Goal: Transaction & Acquisition: Subscribe to service/newsletter

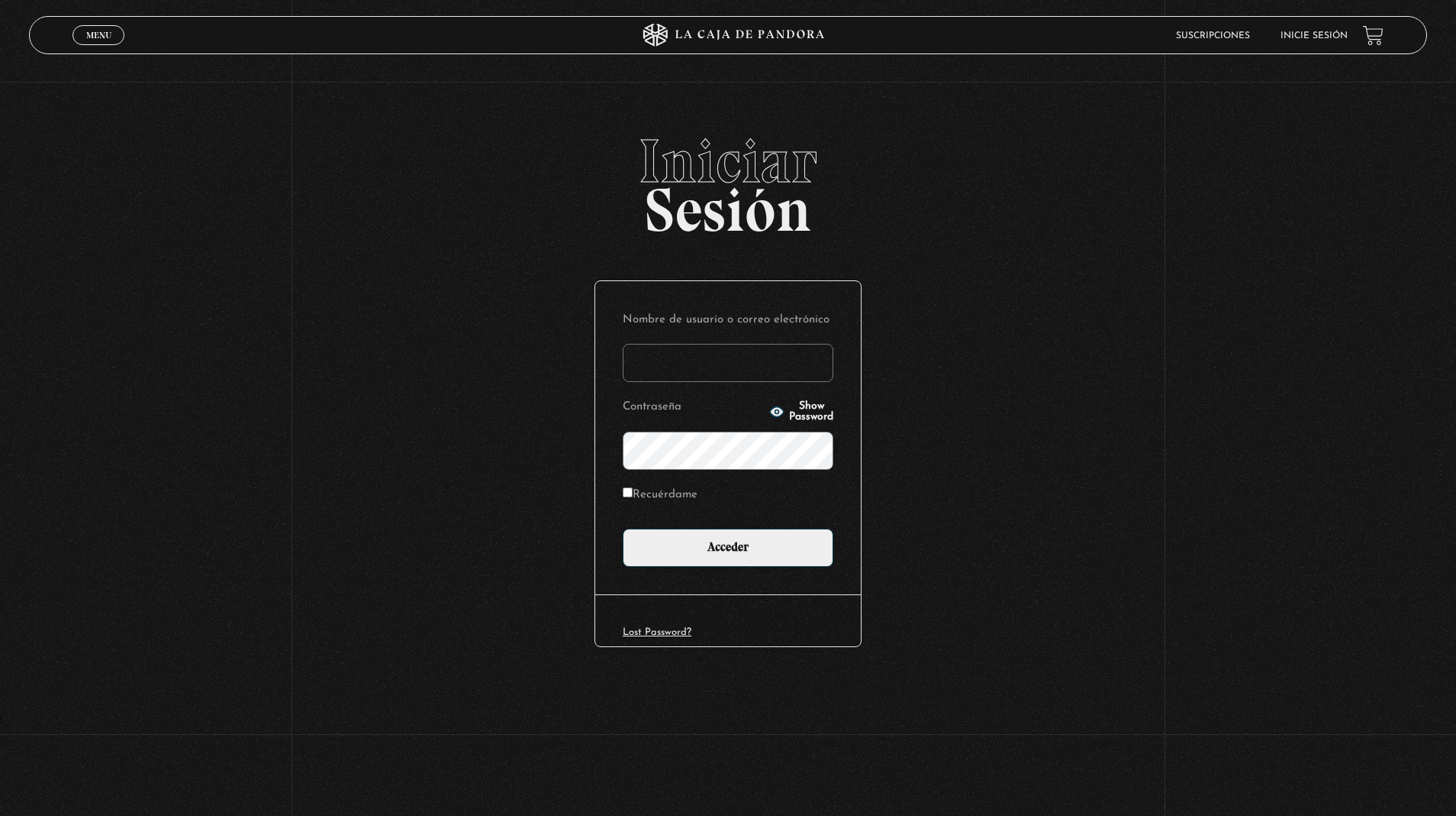
click at [728, 366] on input "Nombre de usuario o correo electrónico" at bounding box center [728, 362] width 211 height 38
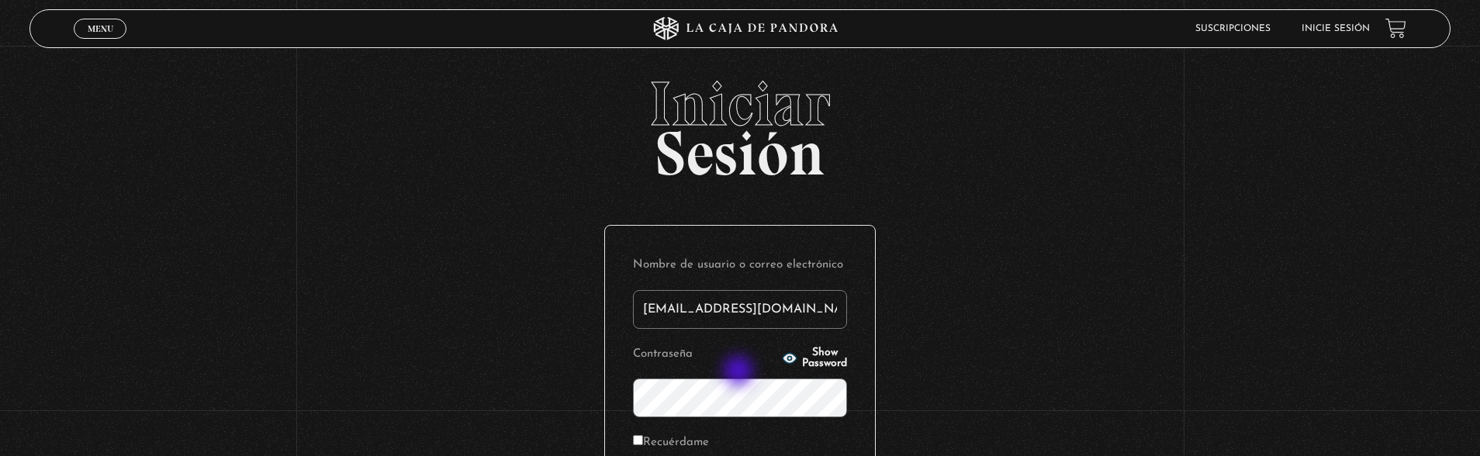
type input "forozco3112@gmail.com"
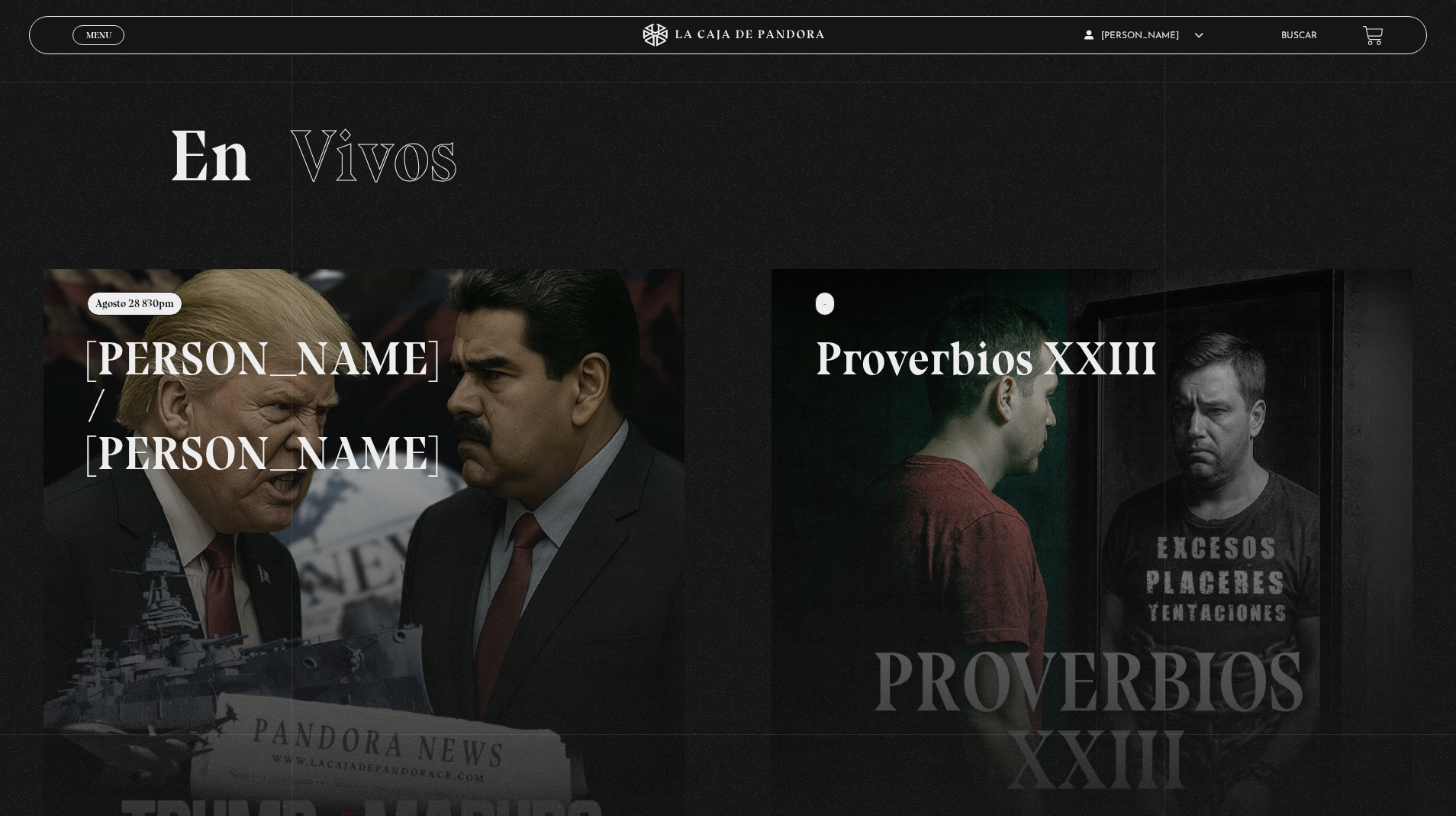
click at [100, 47] on div "Menu Cerrar" at bounding box center [291, 34] width 437 height 36
click at [100, 32] on span "Menu" at bounding box center [99, 34] width 26 height 9
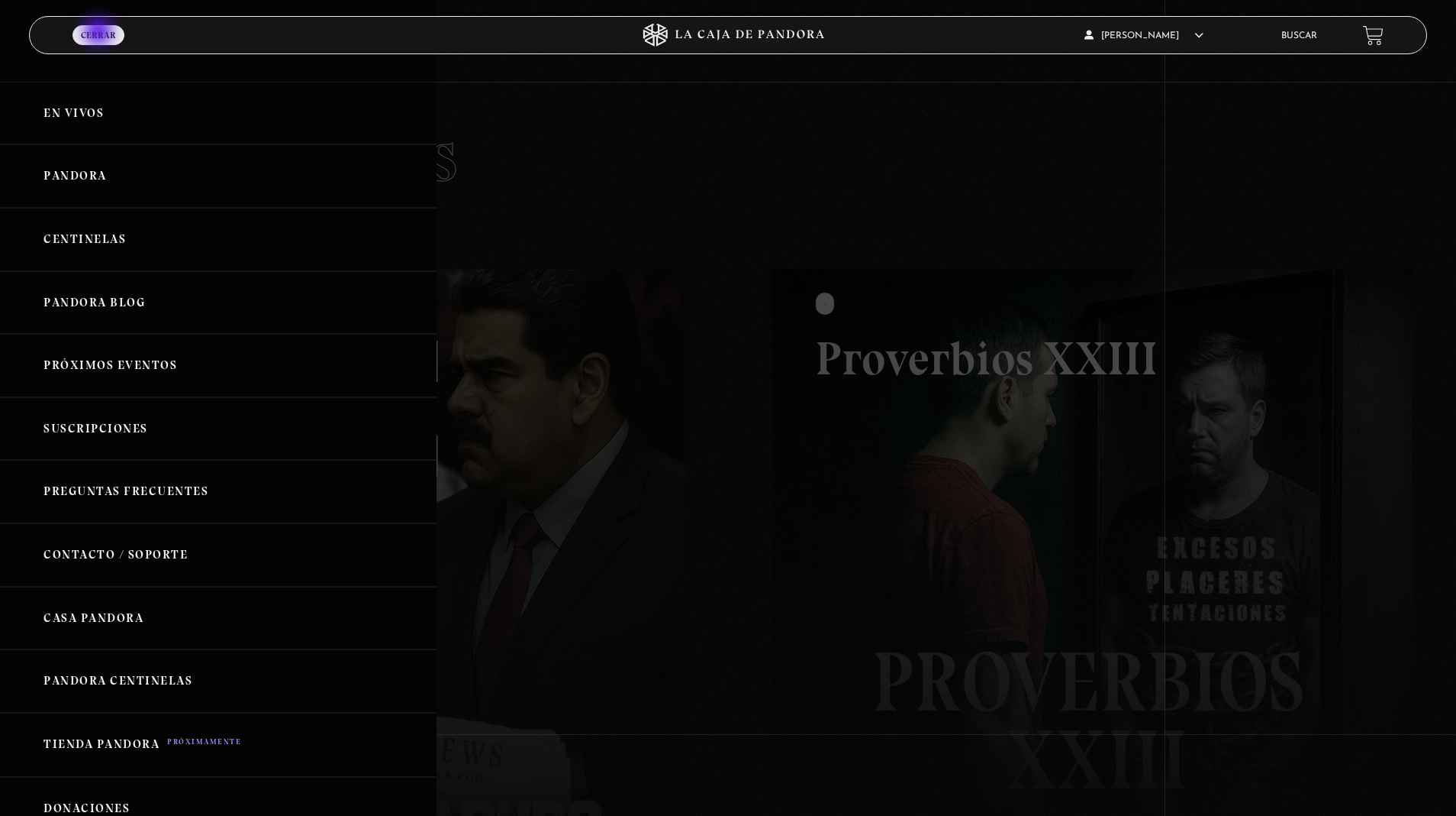
click at [100, 179] on link "Pandora" at bounding box center [218, 176] width 437 height 63
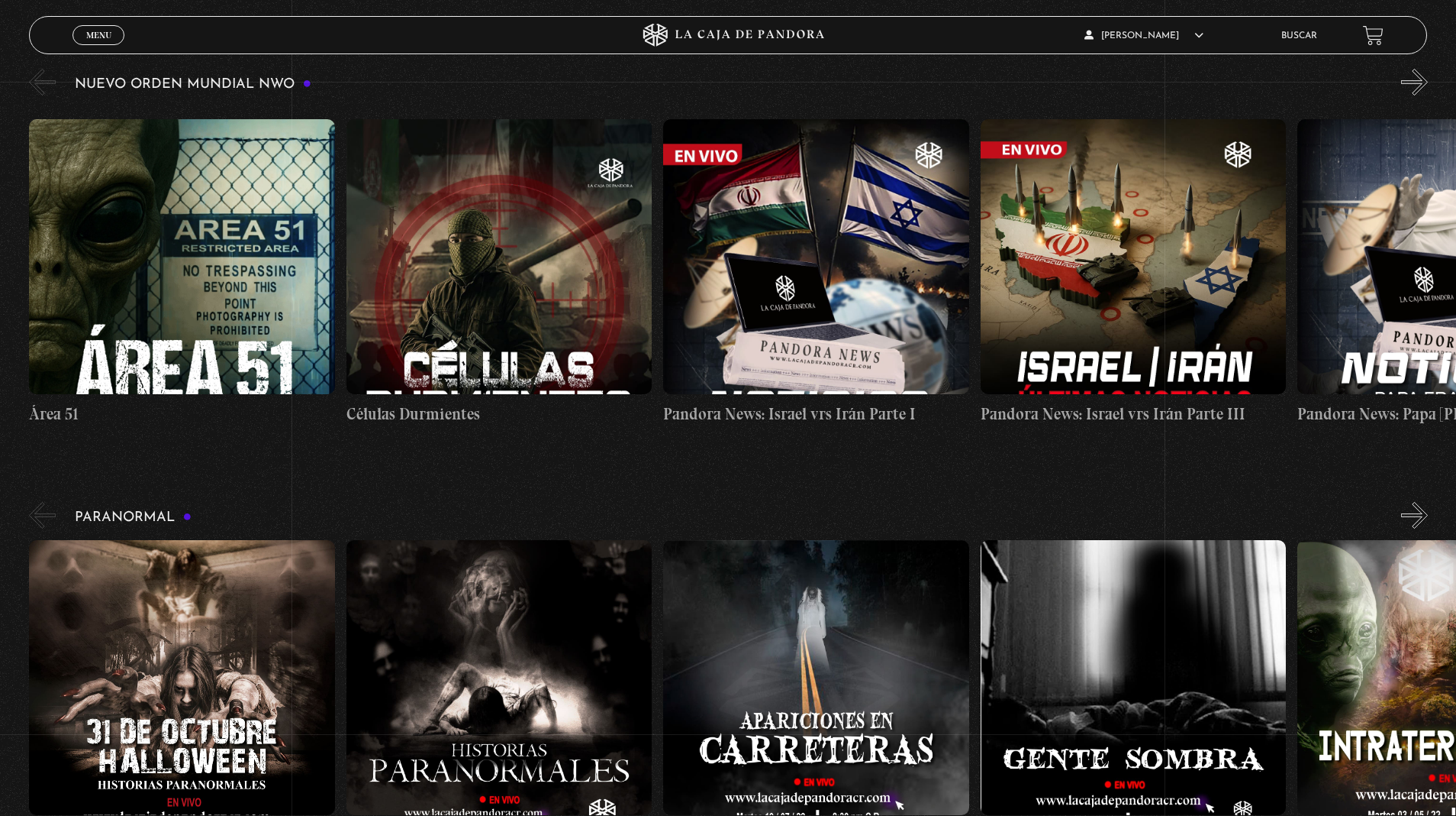
scroll to position [272, 0]
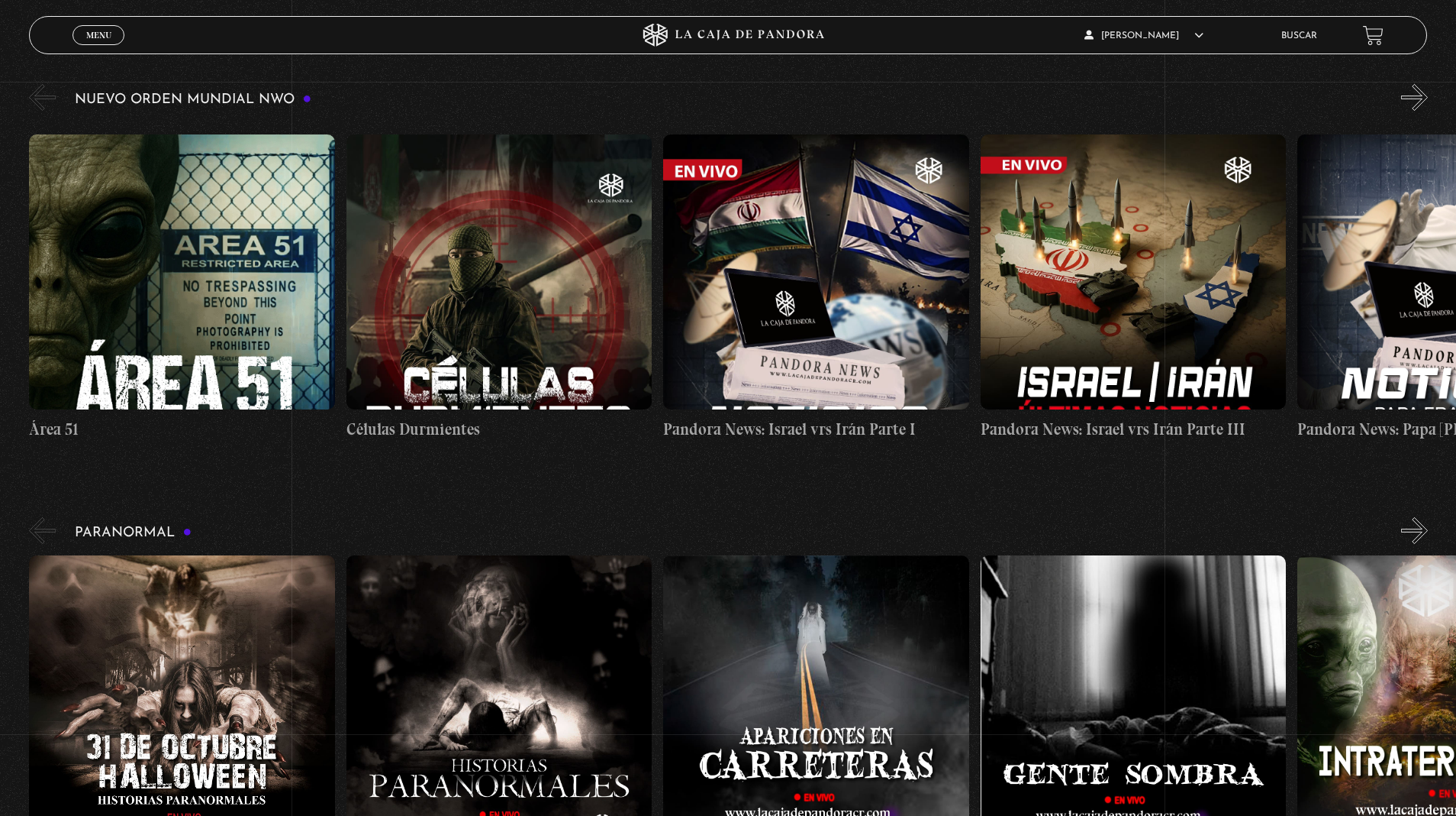
click at [1402, 100] on button "»" at bounding box center [1415, 96] width 27 height 27
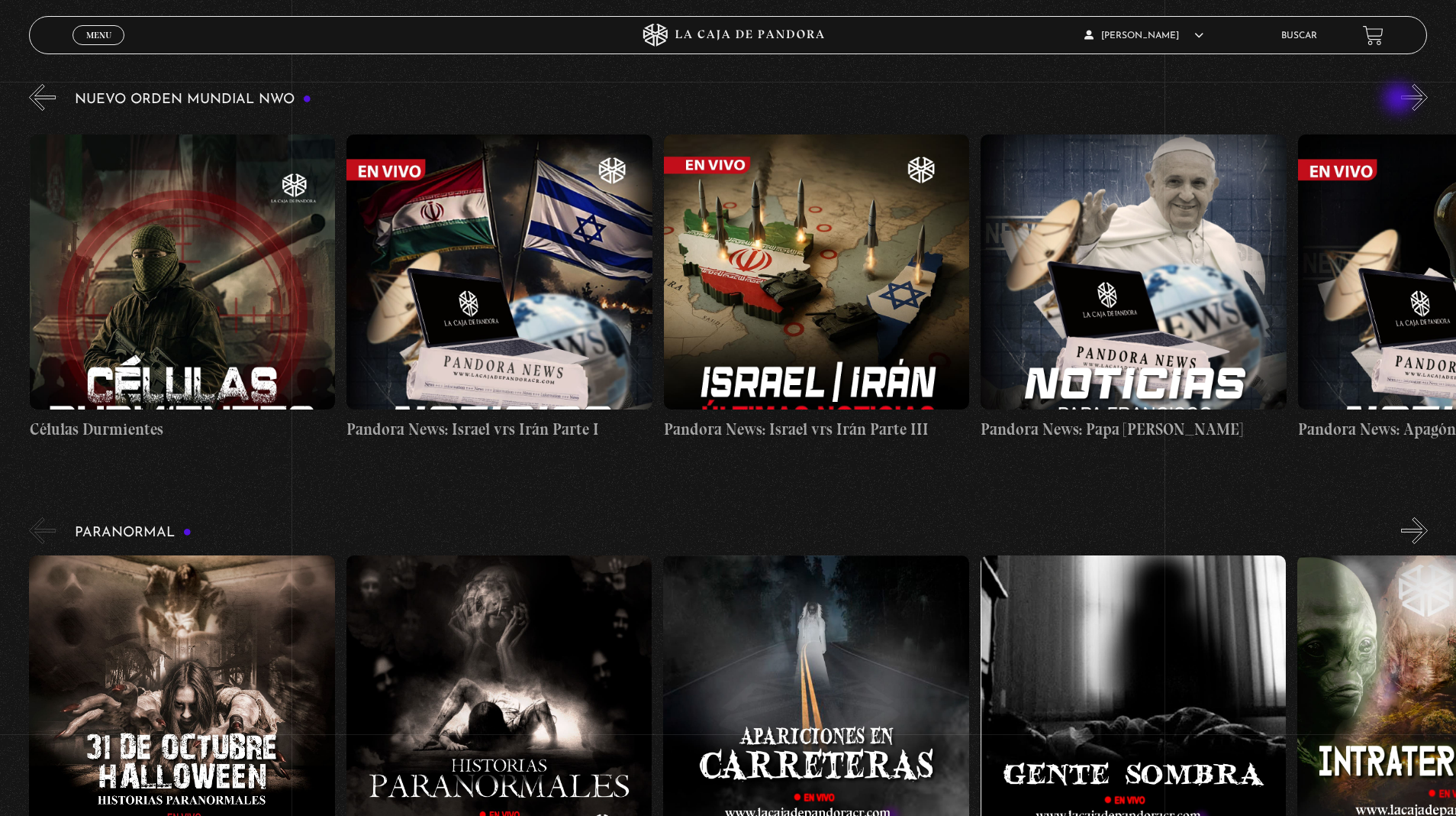
scroll to position [0, 317]
click at [1402, 100] on button "»" at bounding box center [1415, 96] width 27 height 27
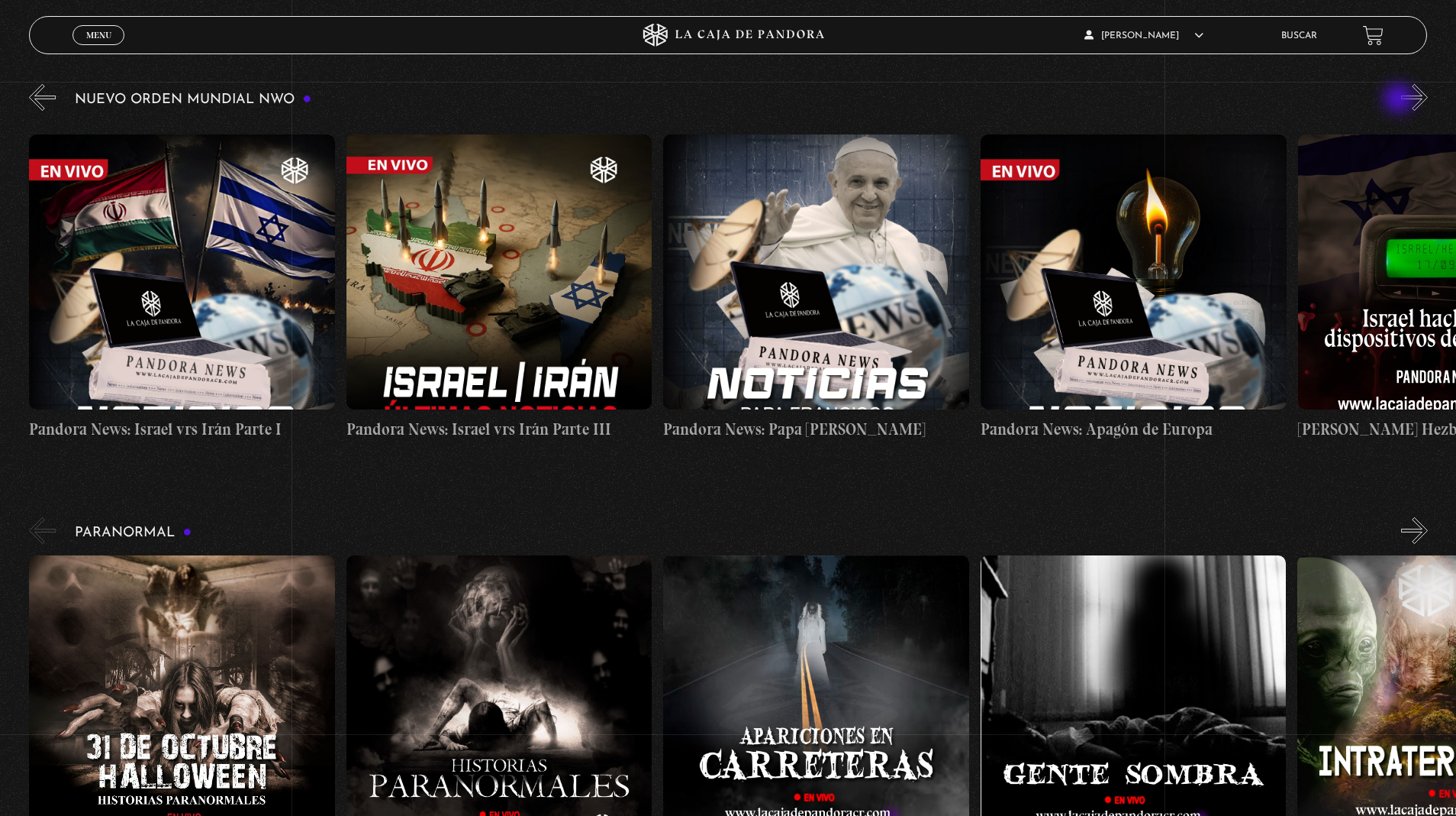
scroll to position [0, 635]
click at [1402, 100] on button "»" at bounding box center [1415, 96] width 27 height 27
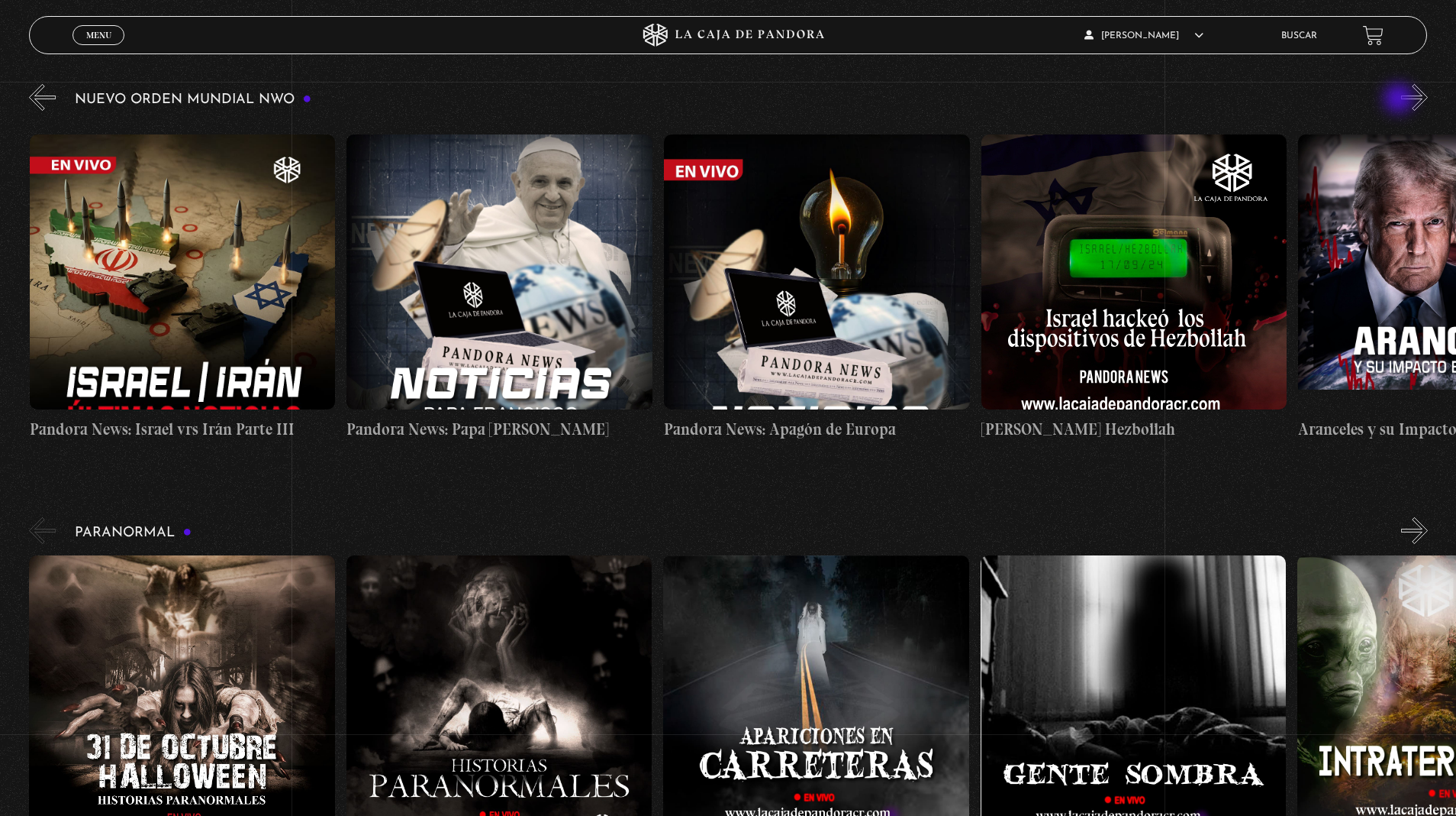
scroll to position [0, 951]
click at [1402, 100] on button "»" at bounding box center [1415, 96] width 27 height 27
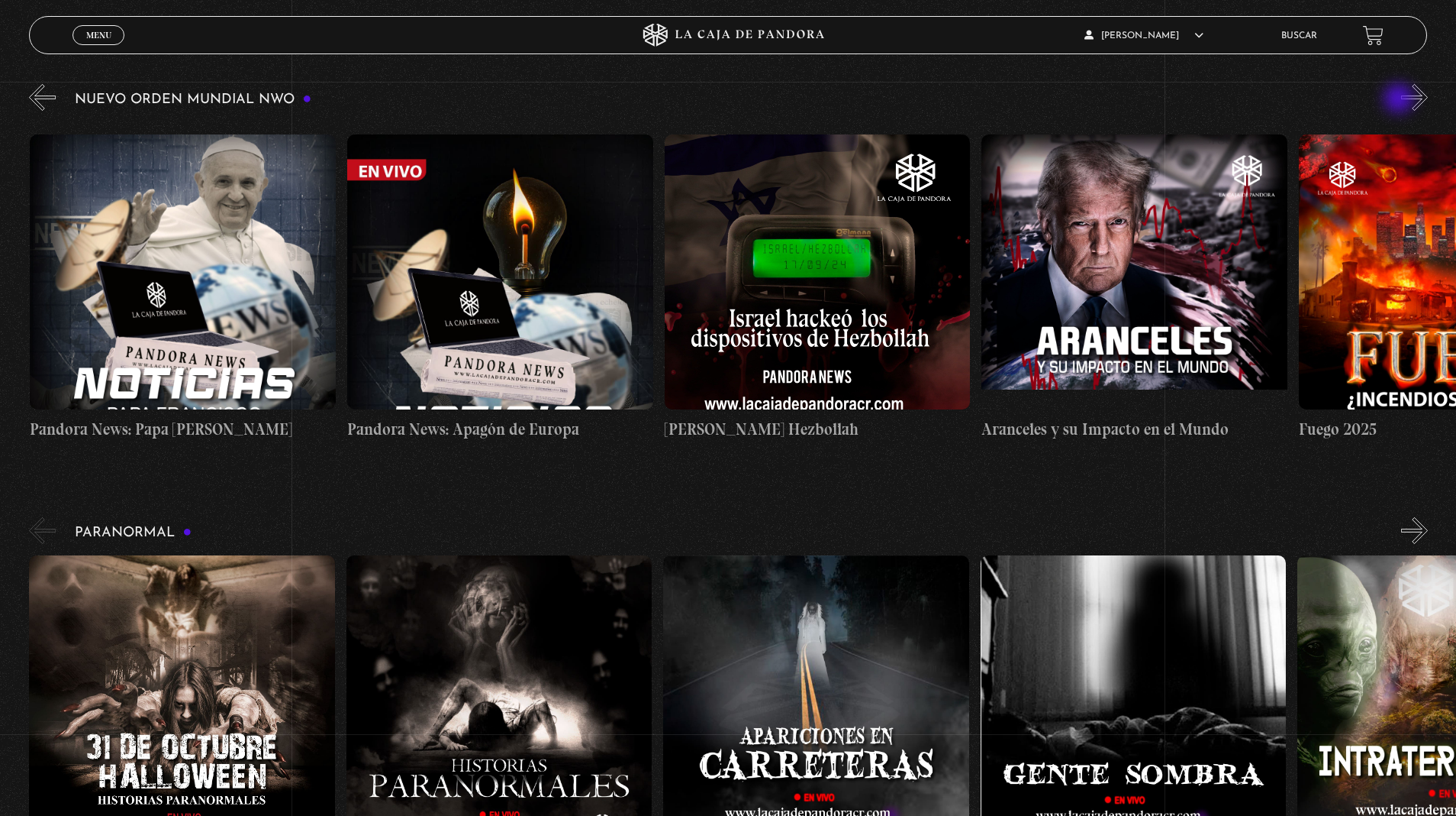
scroll to position [0, 1269]
click at [29, 555] on div "31 Octubre Halloween Historias Paranormales Apariciones en Carretera" at bounding box center [742, 709] width 1427 height 307
click at [1416, 98] on button "»" at bounding box center [1415, 96] width 27 height 27
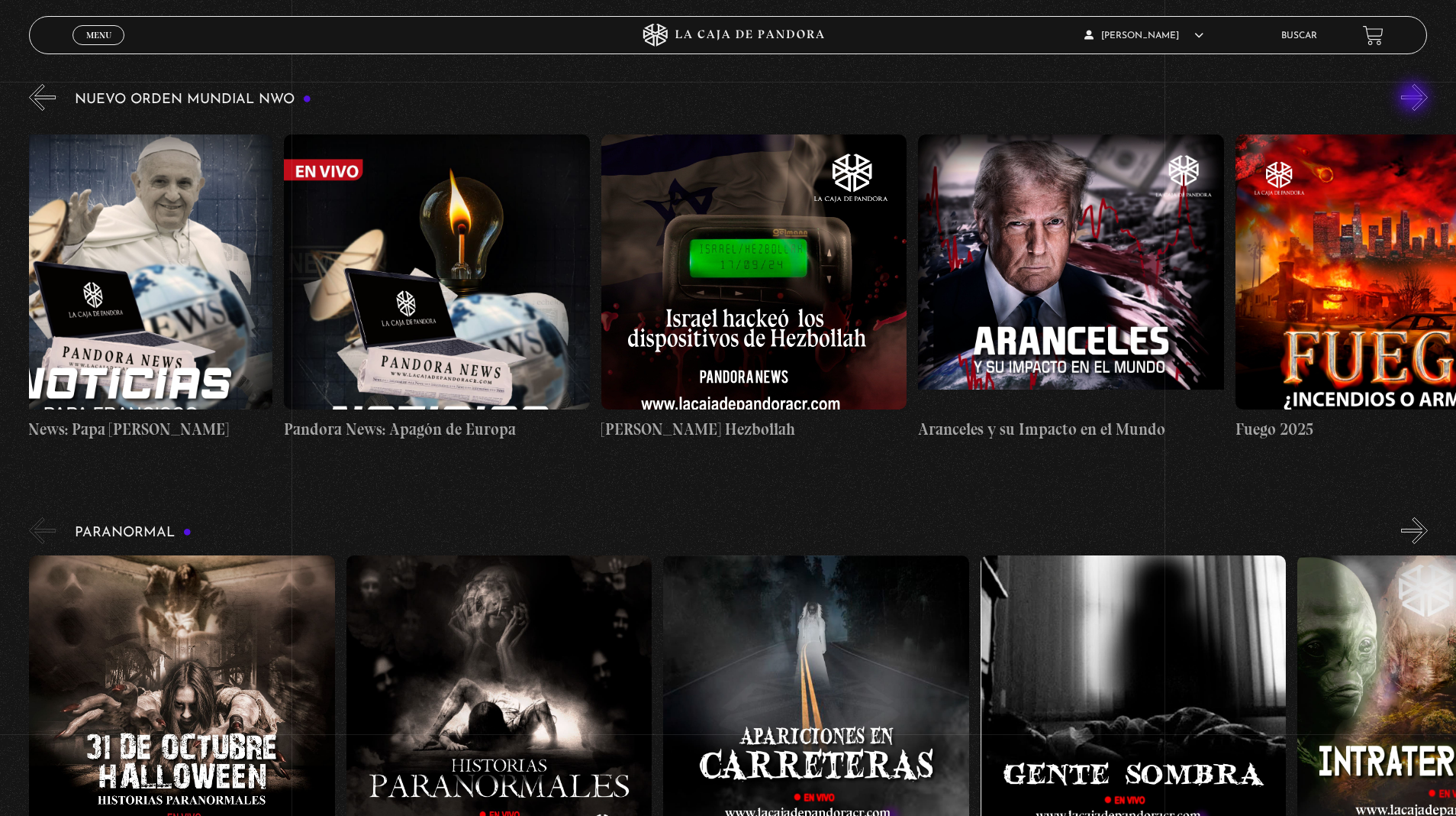
click at [1416, 98] on button "»" at bounding box center [1415, 96] width 27 height 27
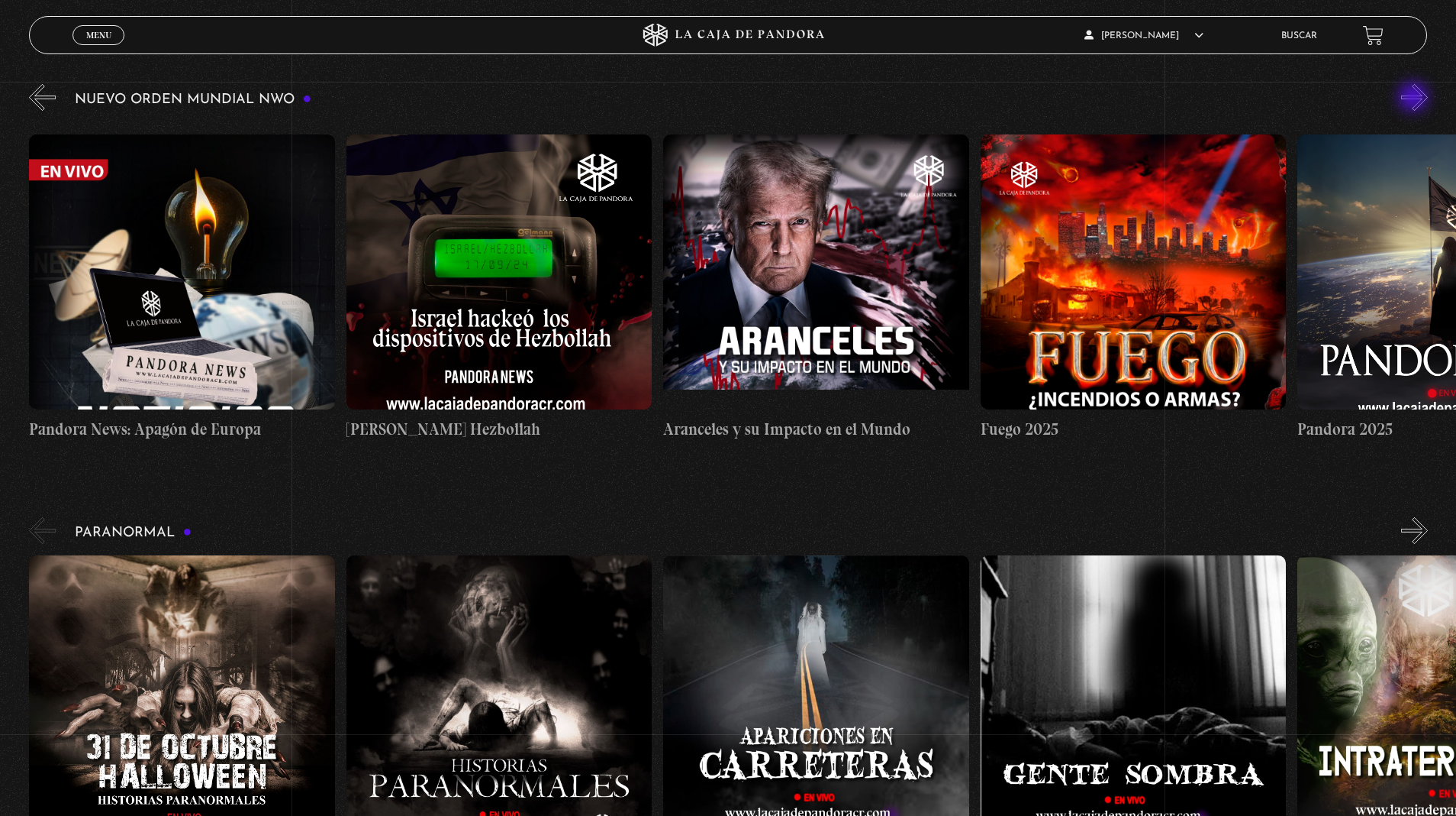
click at [1425, 98] on button "»" at bounding box center [1415, 96] width 27 height 27
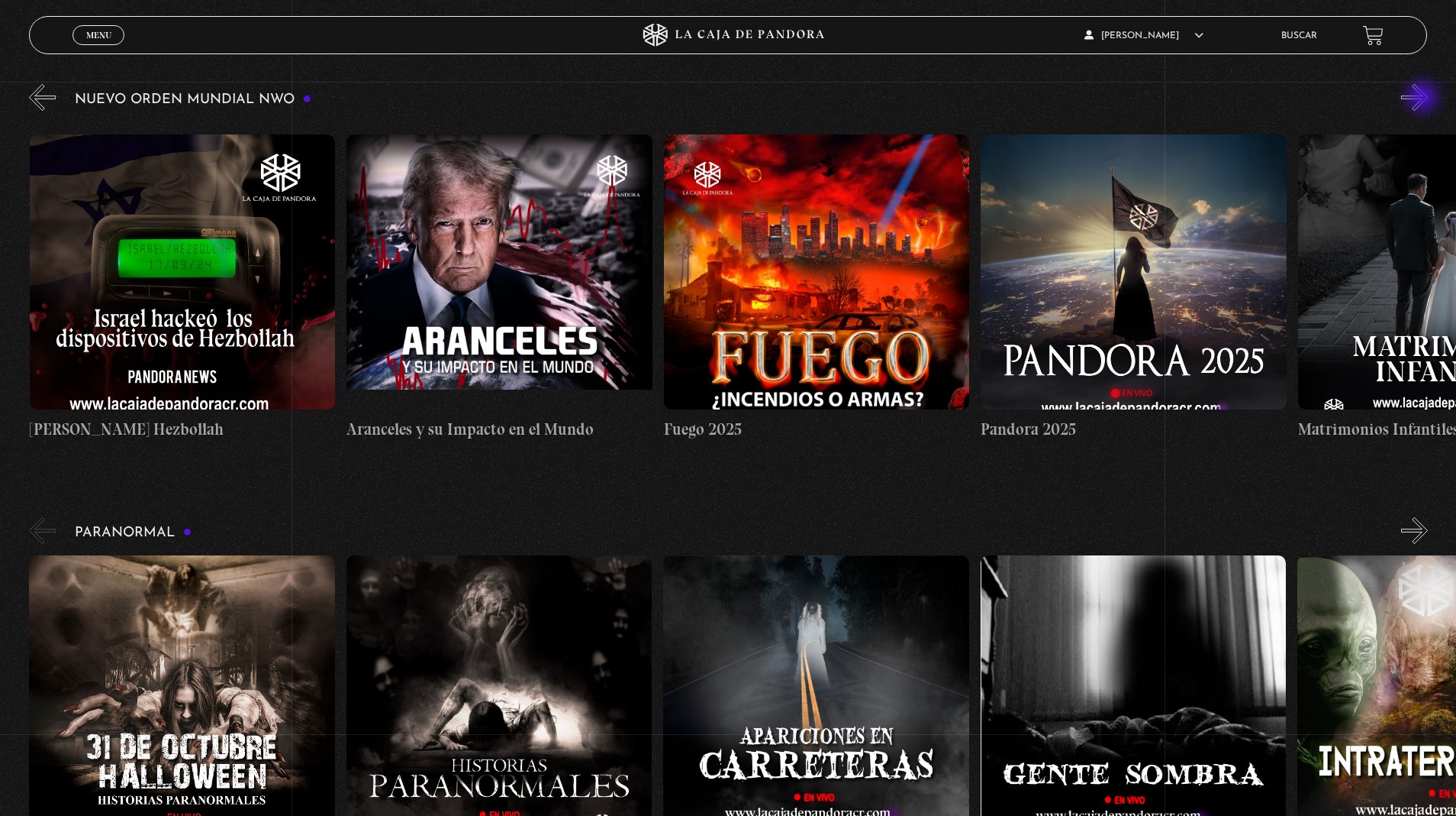
scroll to position [0, 1903]
click at [1415, 99] on button "»" at bounding box center [1415, 96] width 27 height 27
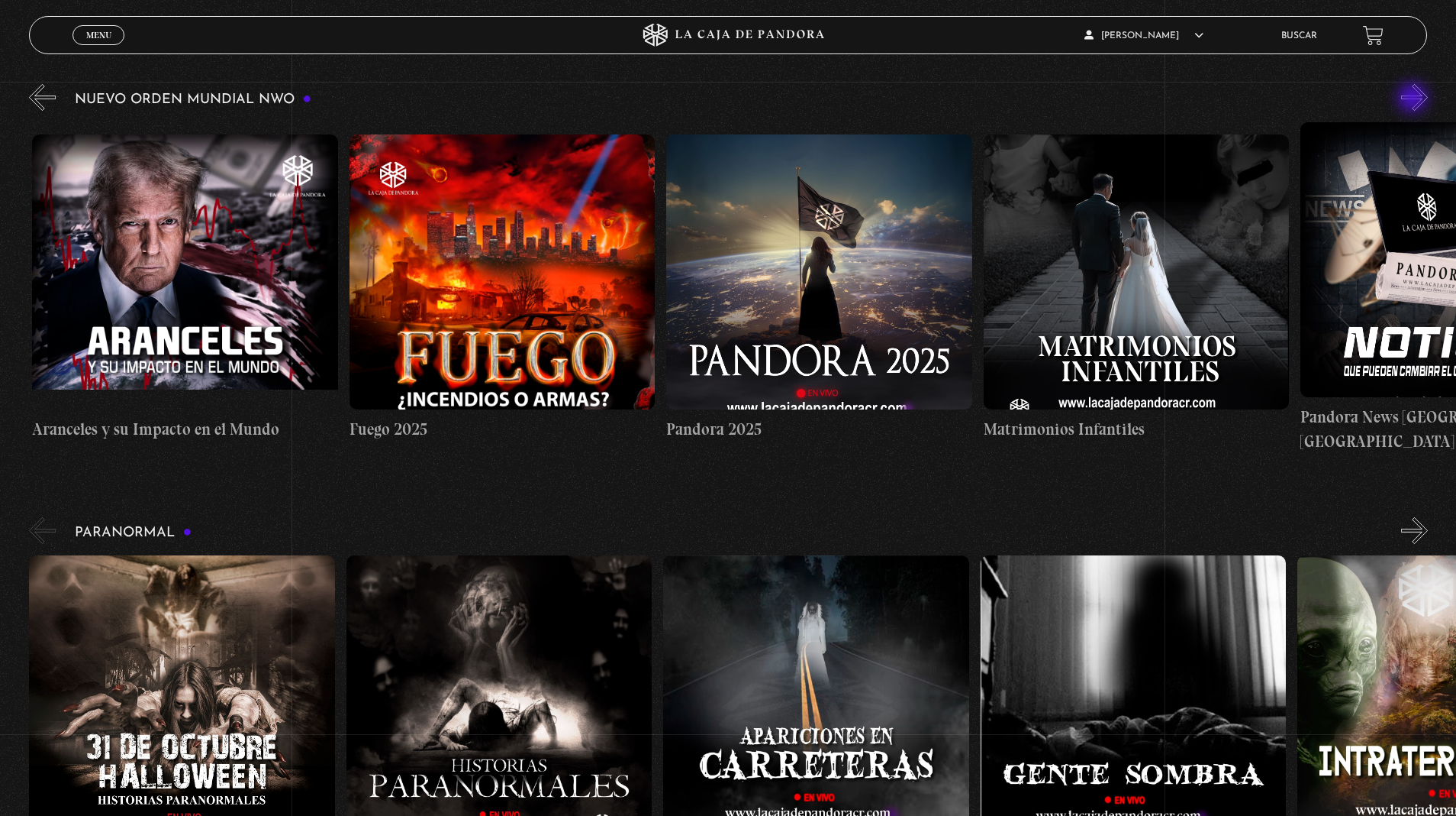
scroll to position [0, 2220]
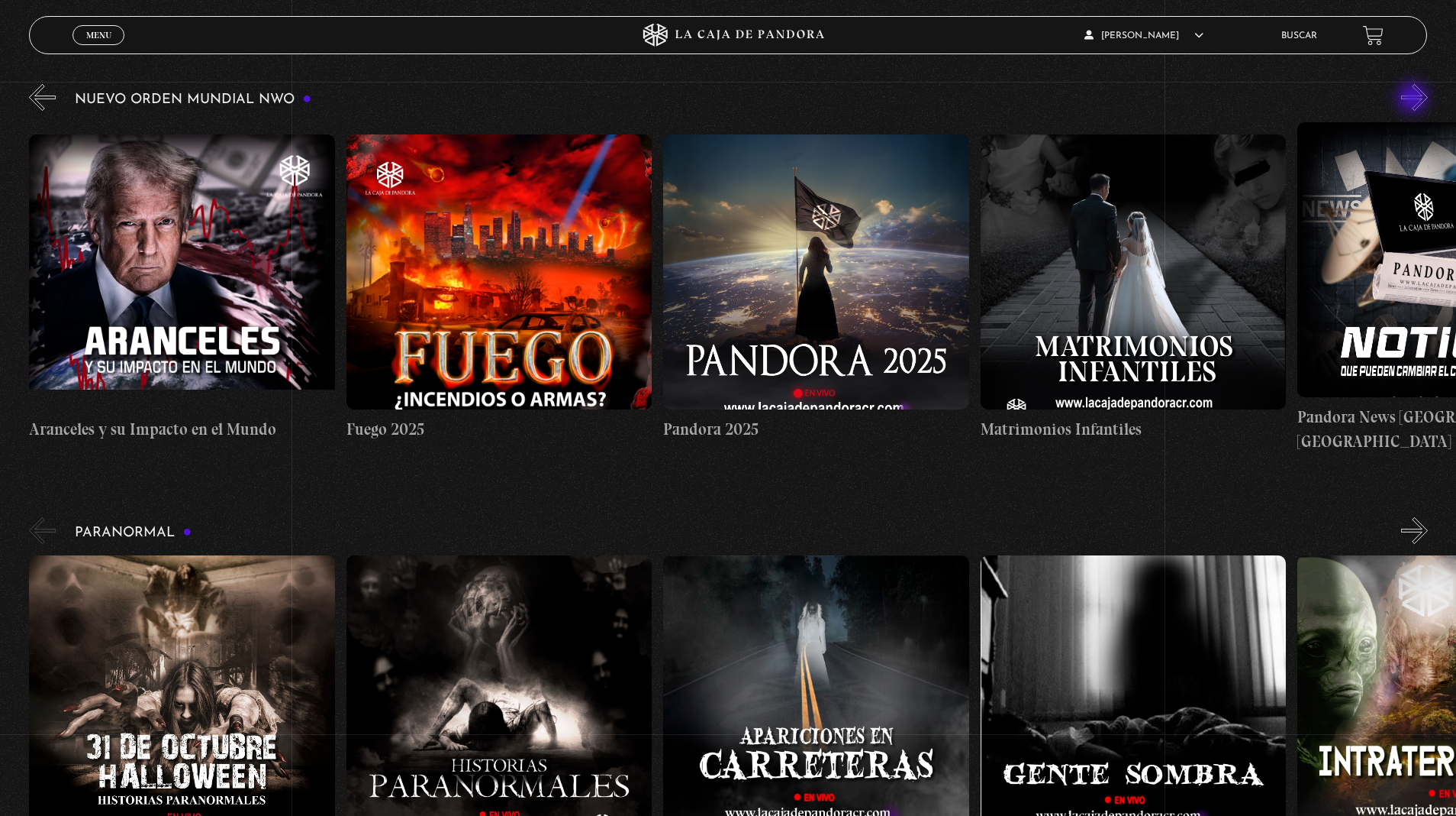
click at [1420, 101] on button "»" at bounding box center [1415, 96] width 27 height 27
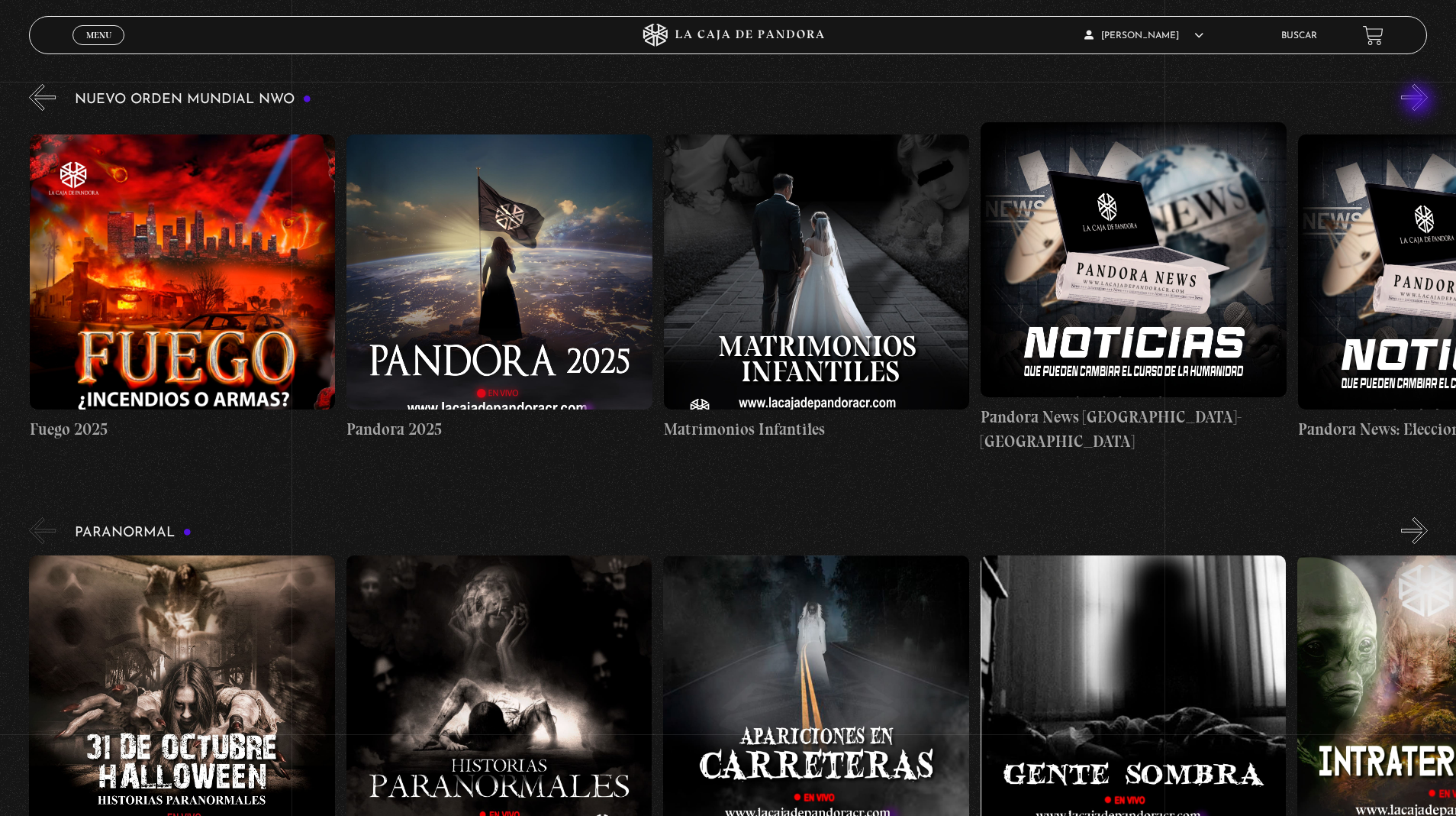
scroll to position [0, 2537]
click at [1420, 101] on button "»" at bounding box center [1415, 96] width 27 height 27
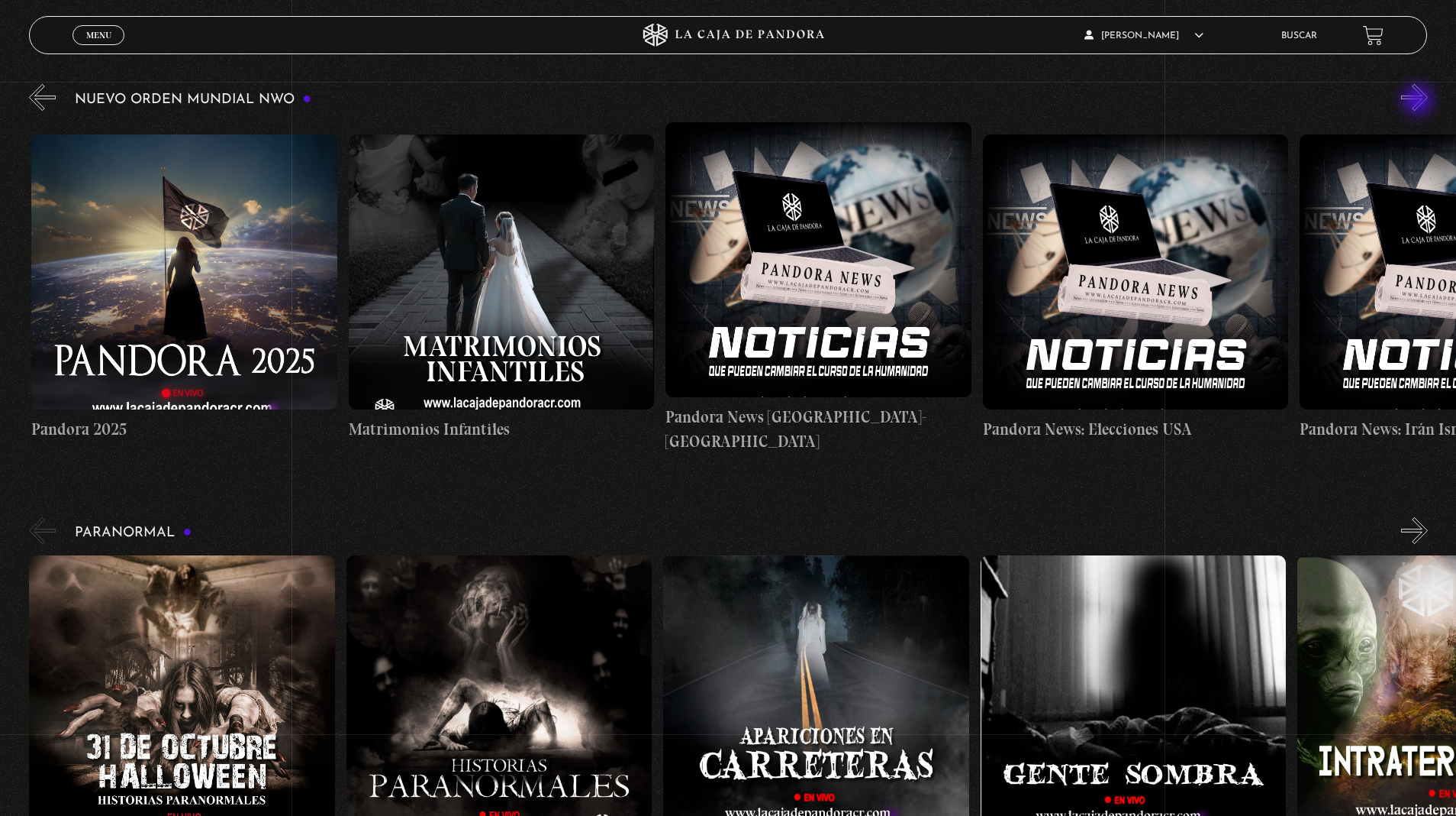
scroll to position [0, 2855]
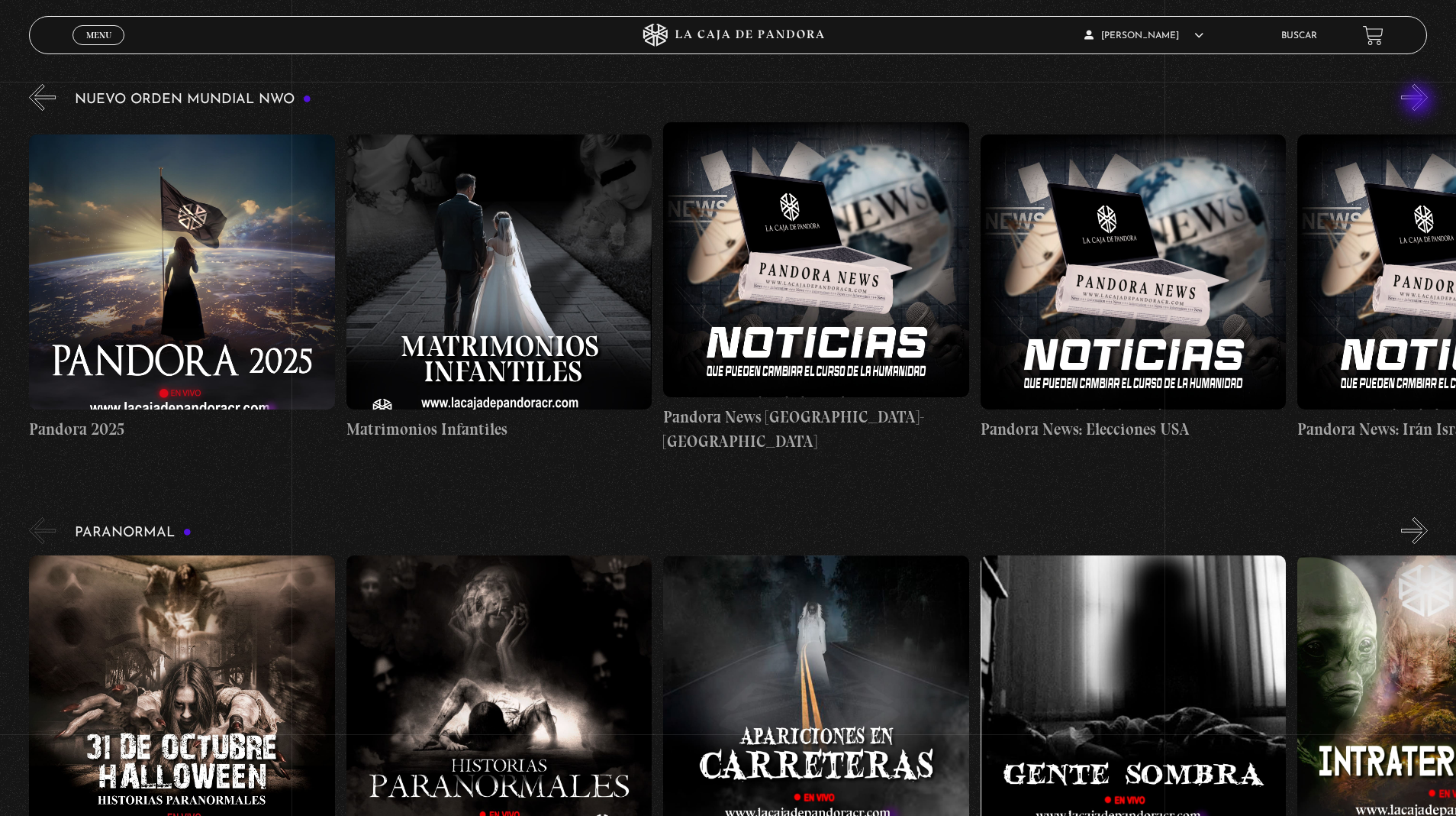
click at [1420, 101] on button "»" at bounding box center [1415, 96] width 27 height 27
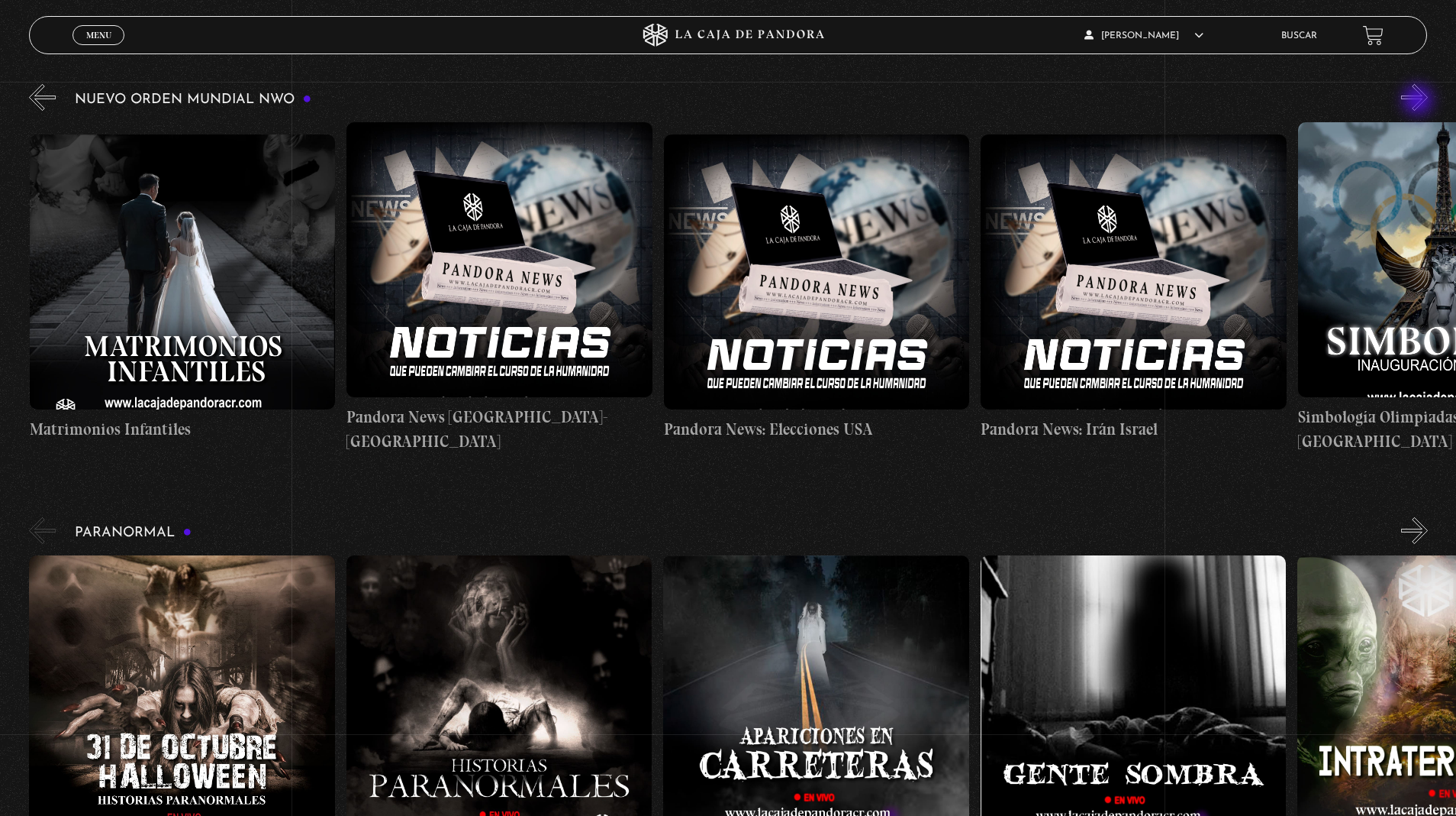
click at [1420, 101] on button "»" at bounding box center [1415, 96] width 27 height 27
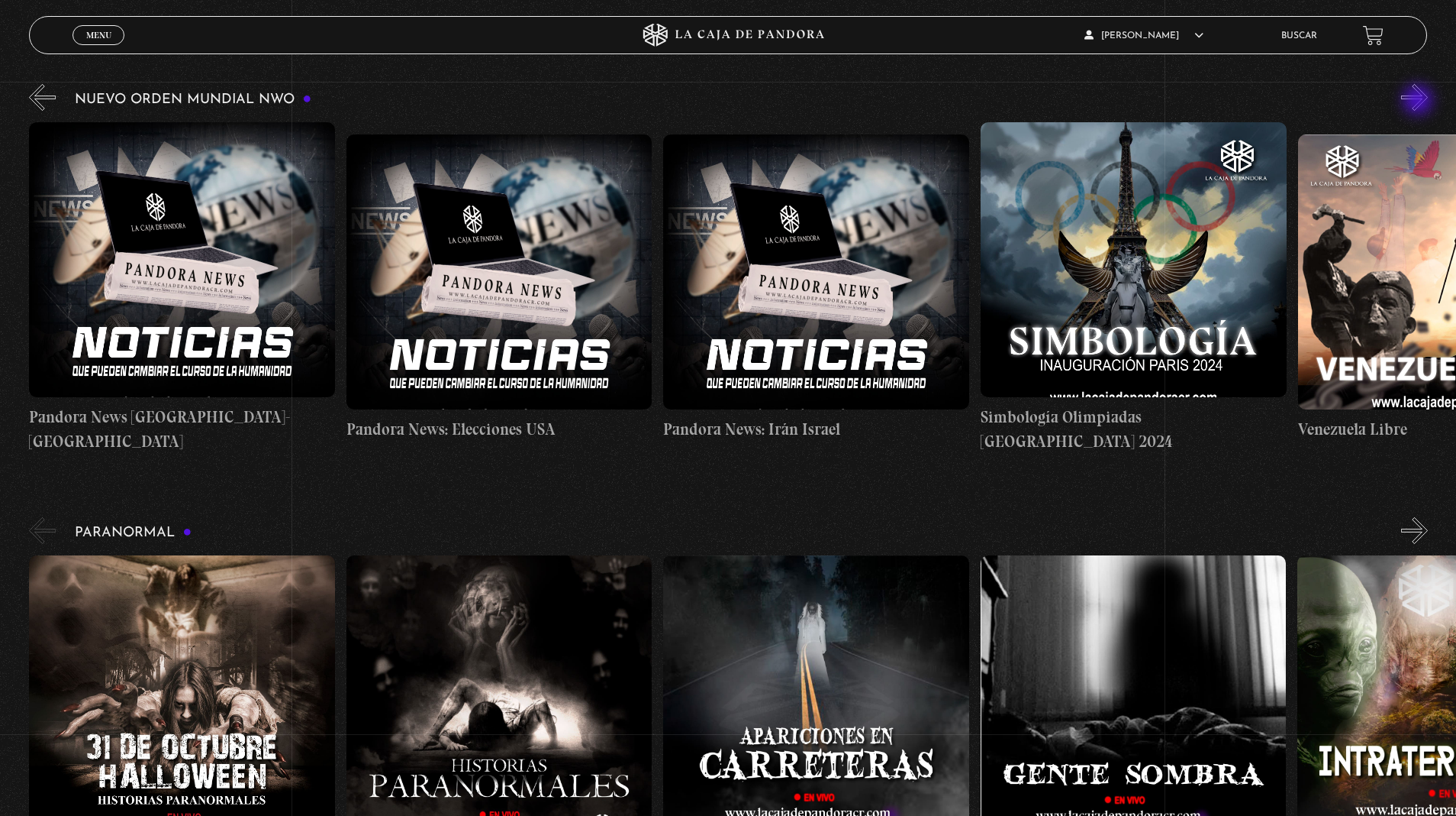
scroll to position [0, 3489]
click at [29, 555] on div "31 Octubre Halloween Historias Paranormales Apariciones en Carretera" at bounding box center [742, 709] width 1427 height 307
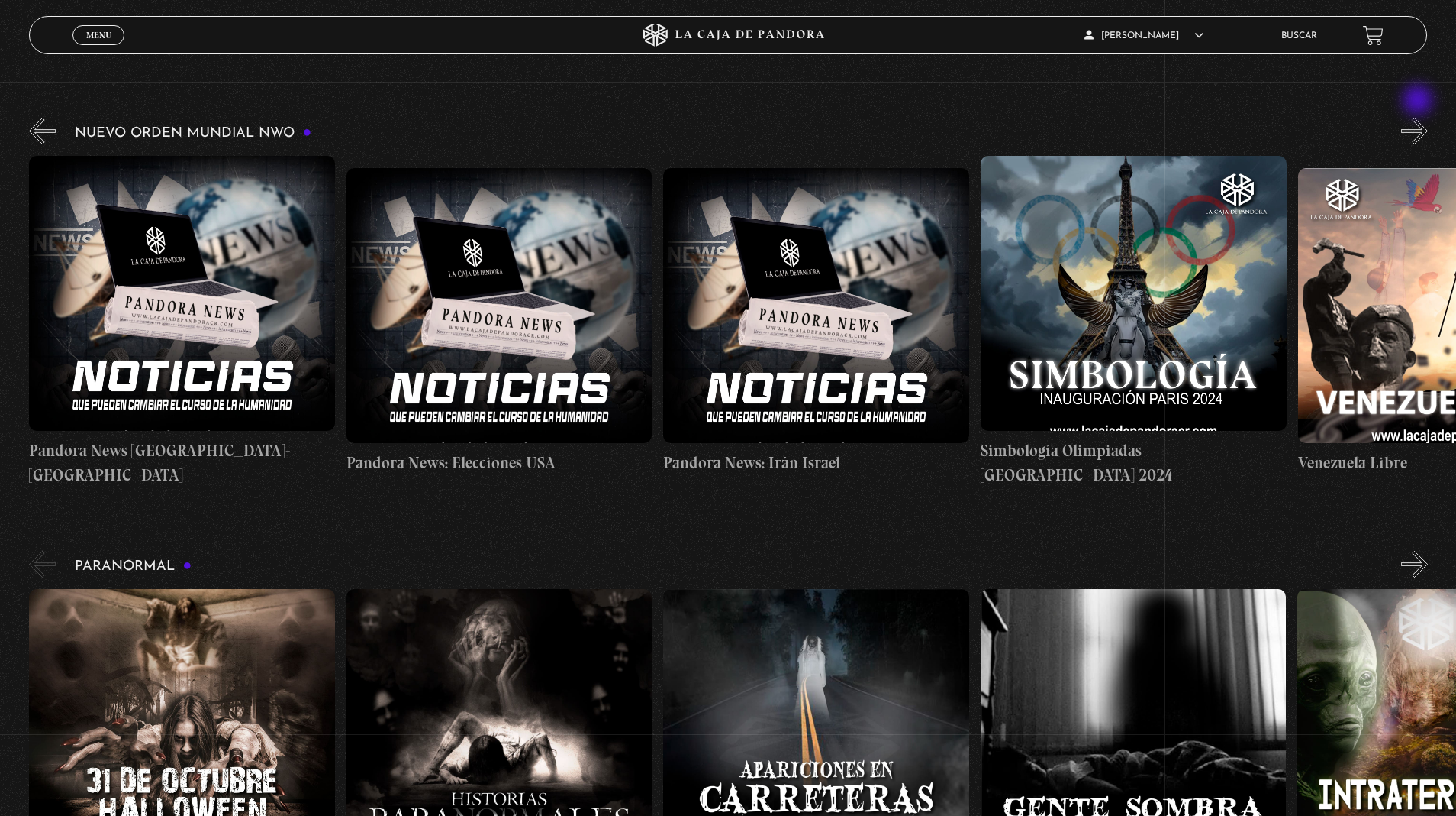
scroll to position [173, 0]
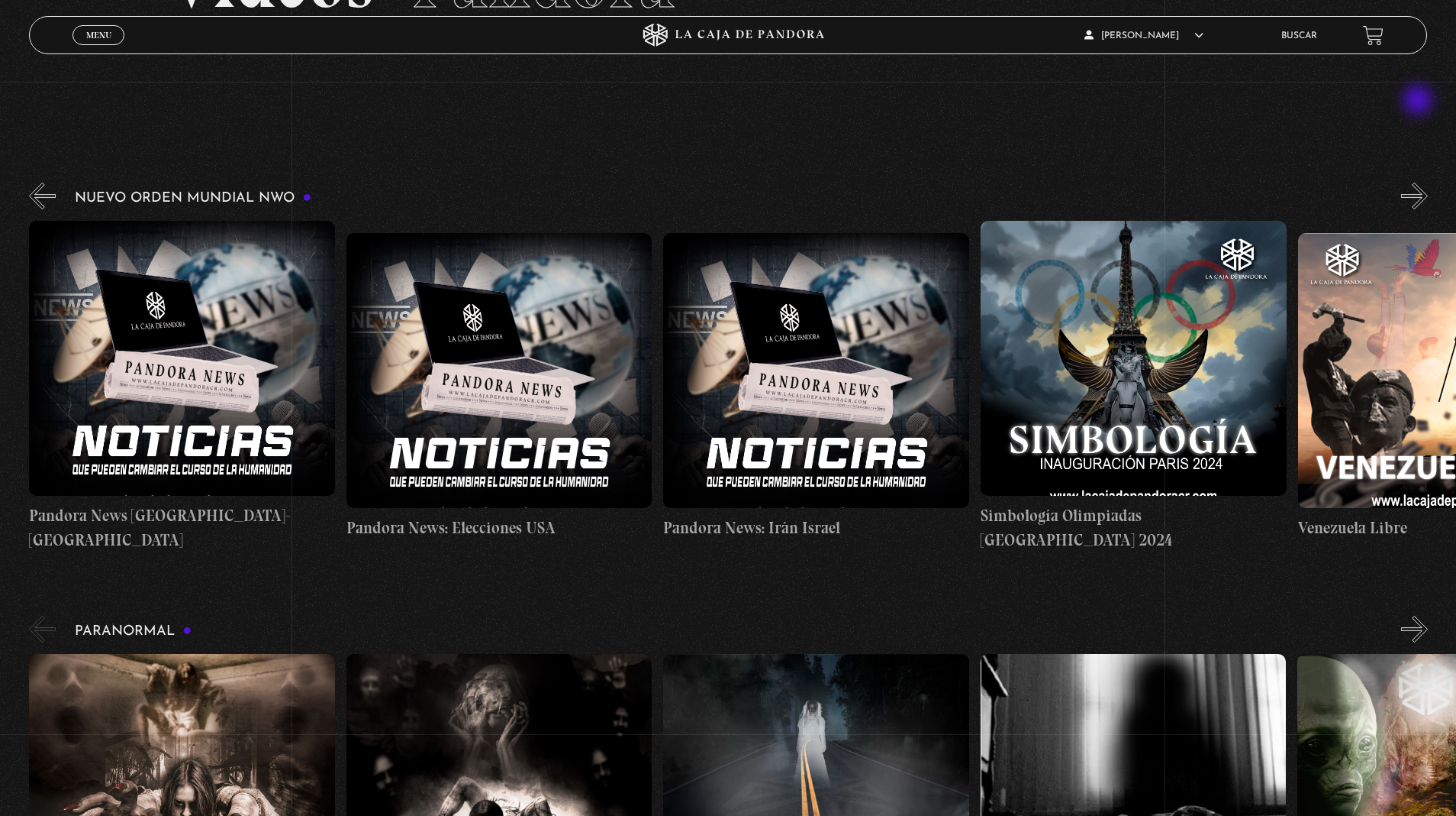
click at [1420, 195] on button "»" at bounding box center [1415, 195] width 27 height 27
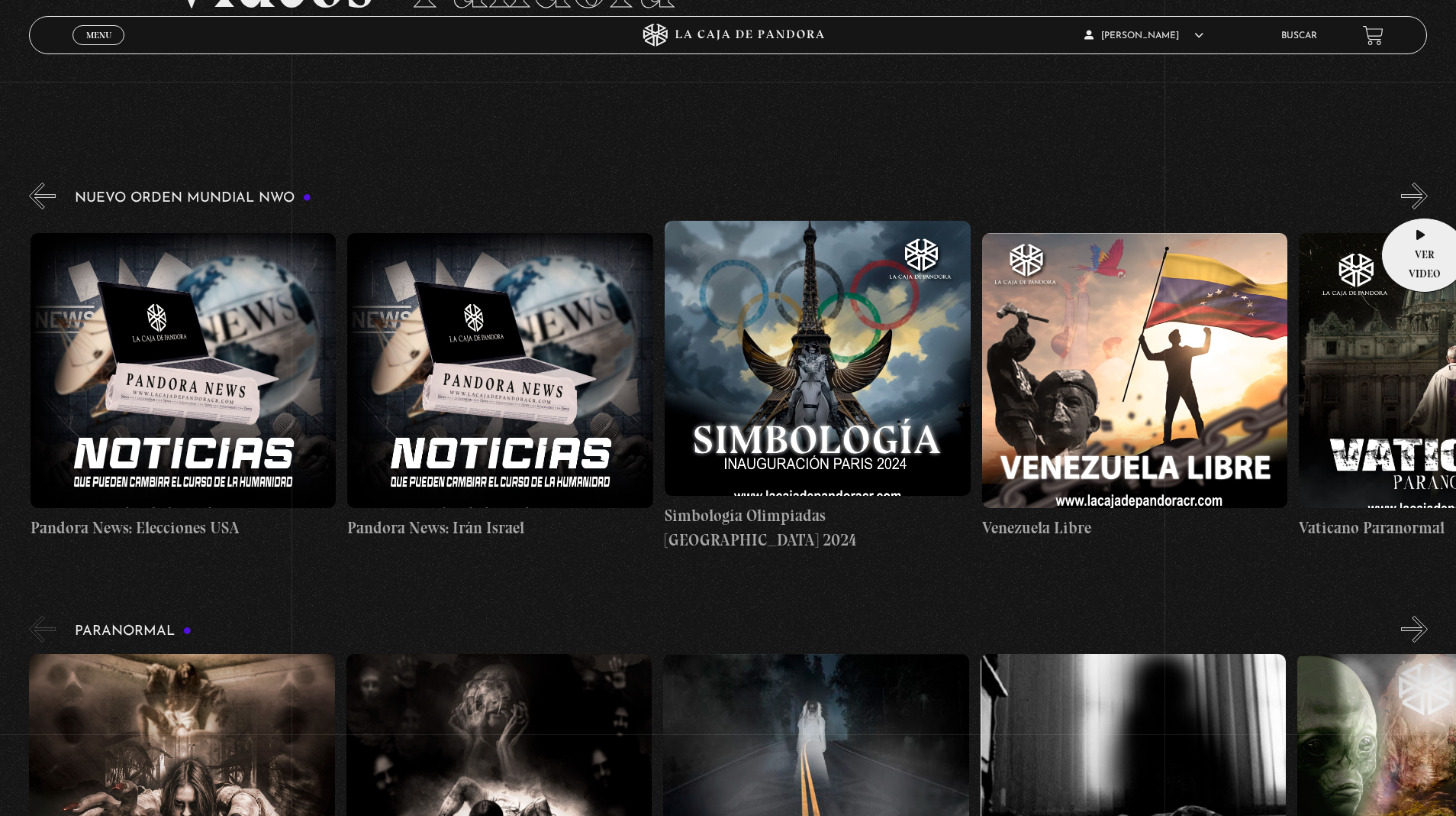
click at [1420, 195] on button "»" at bounding box center [1415, 195] width 27 height 27
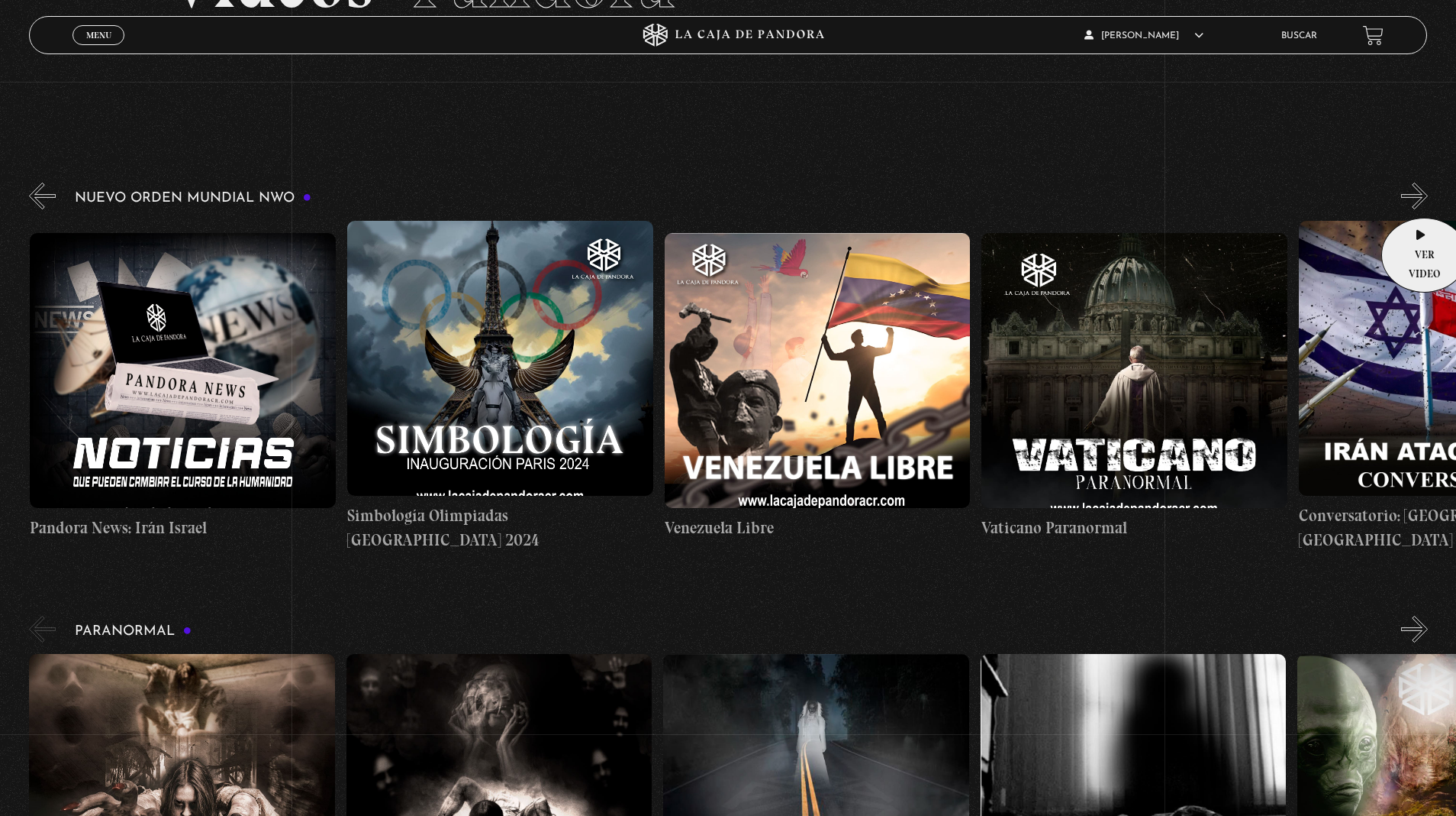
scroll to position [0, 4124]
click at [1420, 195] on button "»" at bounding box center [1415, 195] width 27 height 27
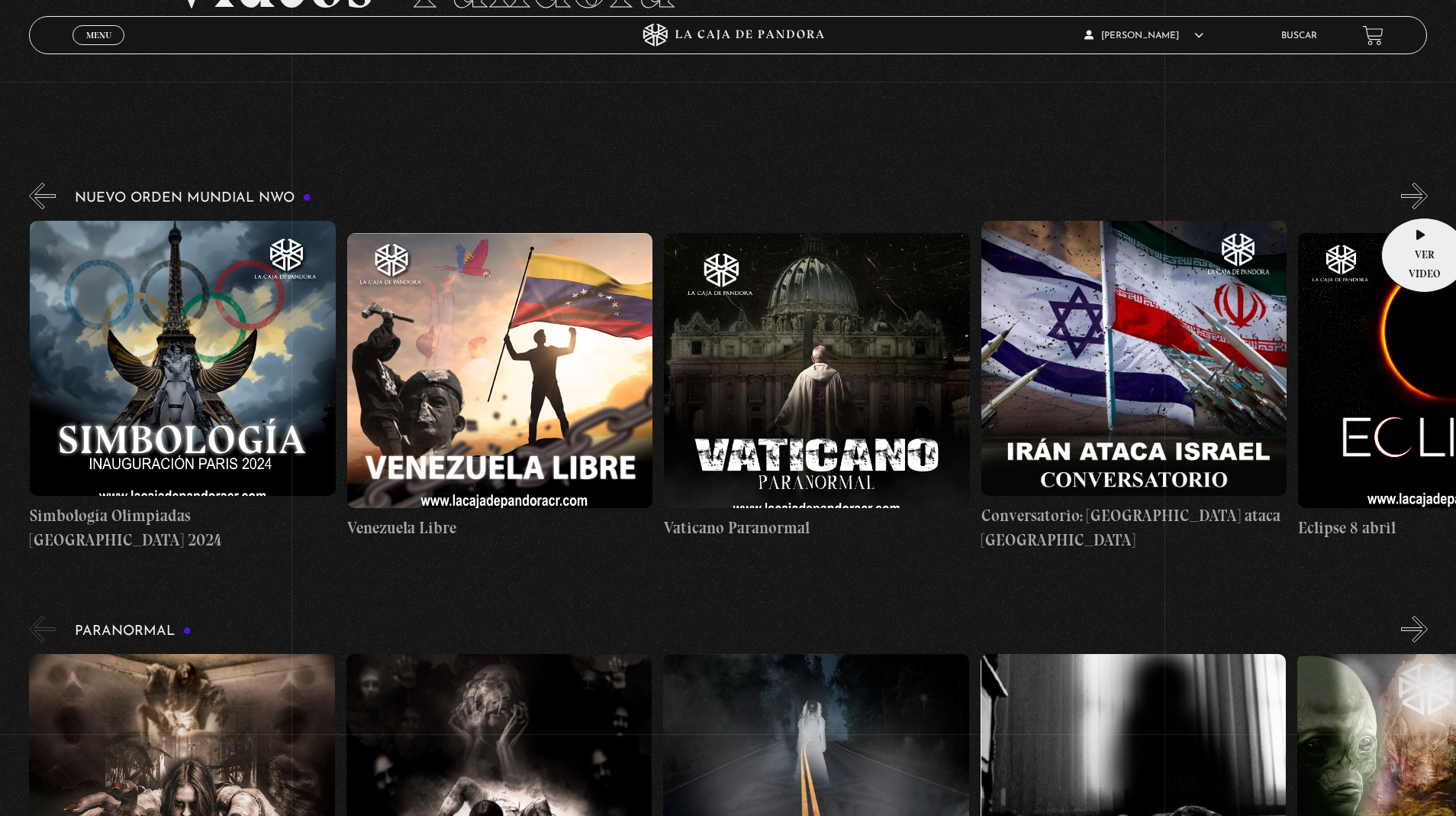
scroll to position [0, 4441]
click at [1420, 195] on button "»" at bounding box center [1415, 195] width 27 height 27
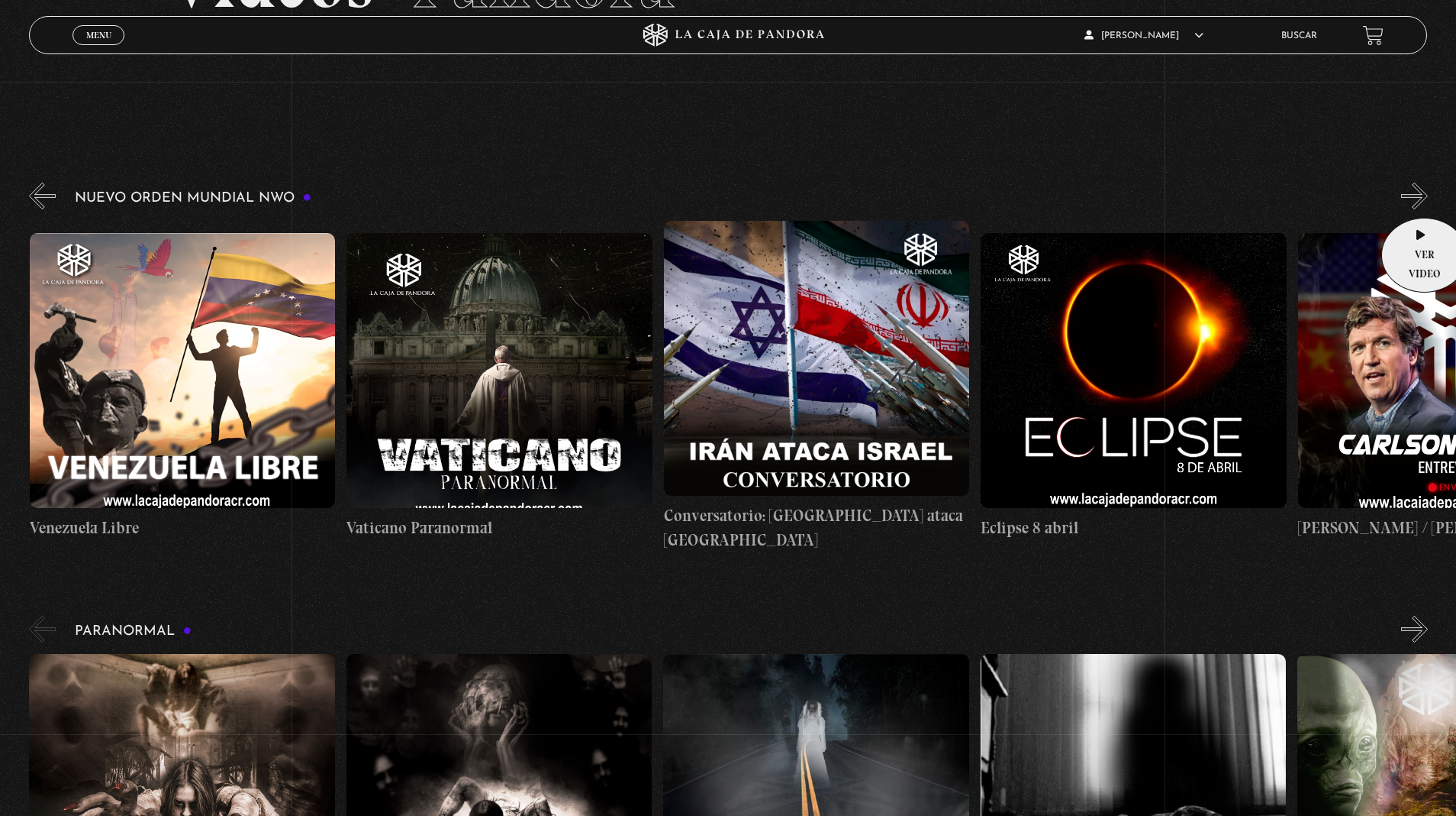
scroll to position [0, 4758]
click at [29, 654] on div "31 Octubre Halloween Historias Paranormales Apariciones en Carretera" at bounding box center [742, 807] width 1427 height 307
click at [1420, 188] on button "»" at bounding box center [1415, 195] width 27 height 27
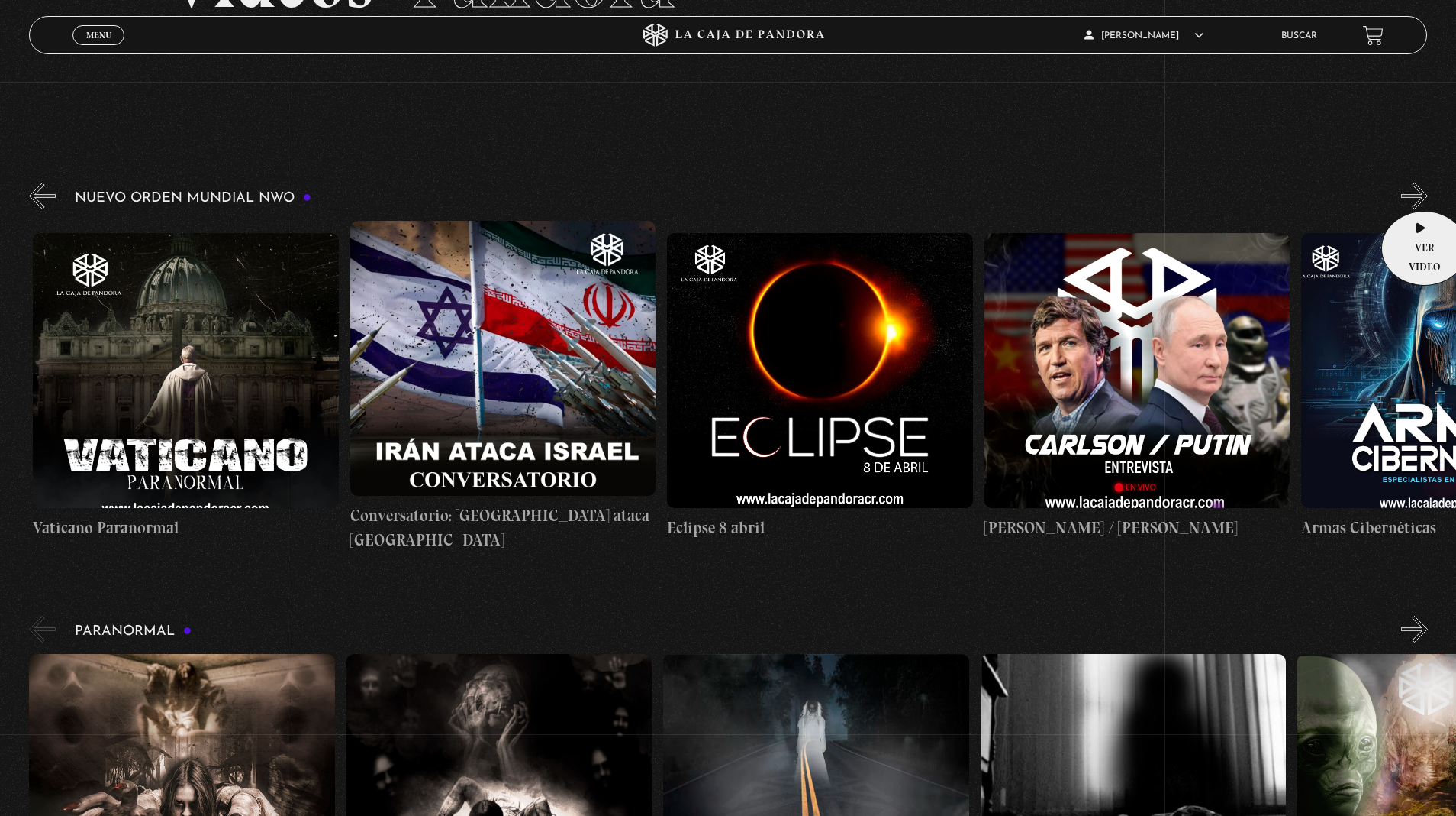
scroll to position [0, 5075]
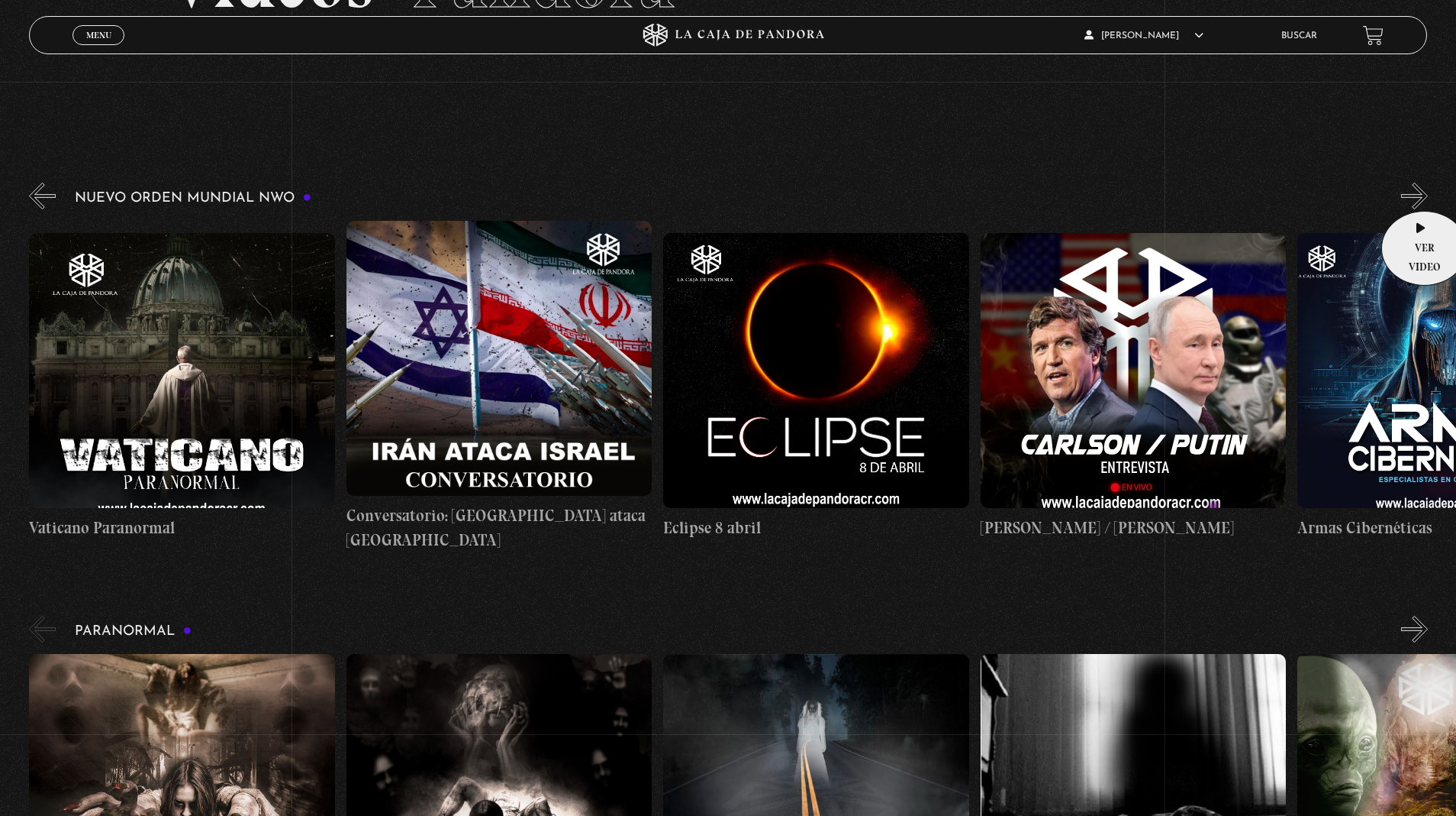
click at [1420, 188] on button "»" at bounding box center [1415, 195] width 27 height 27
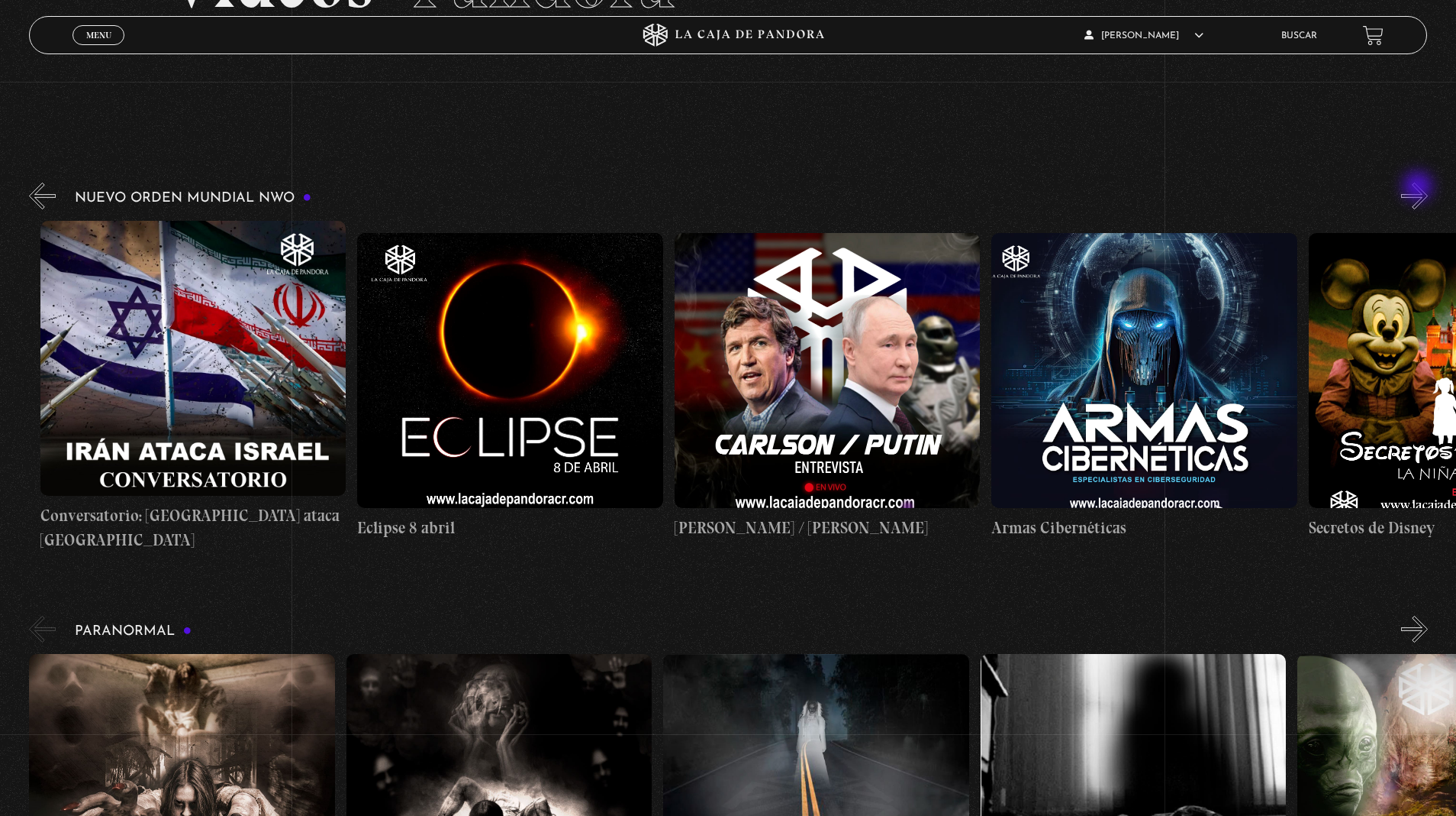
scroll to position [0, 5392]
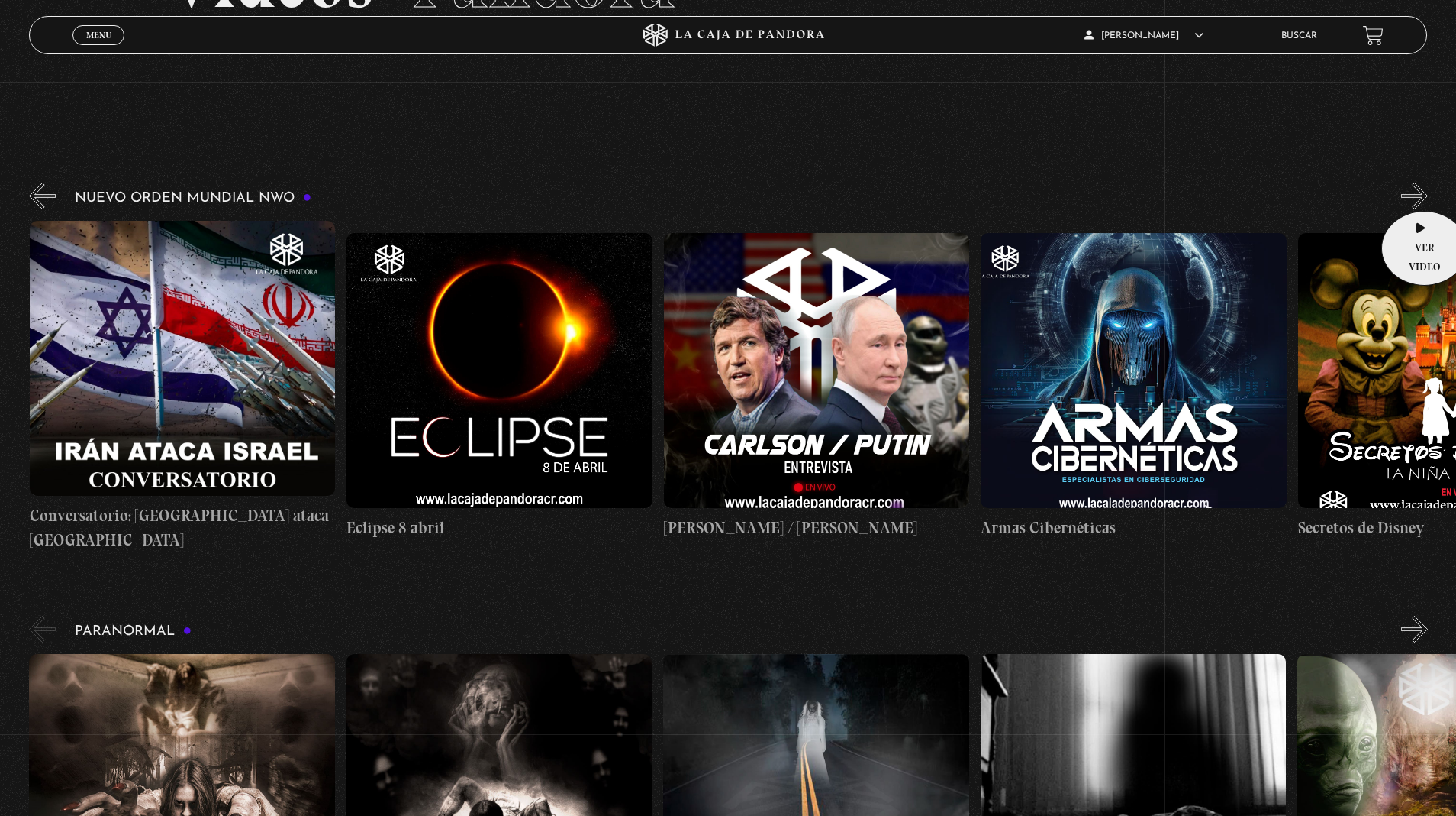
click at [1420, 188] on button "»" at bounding box center [1415, 195] width 27 height 27
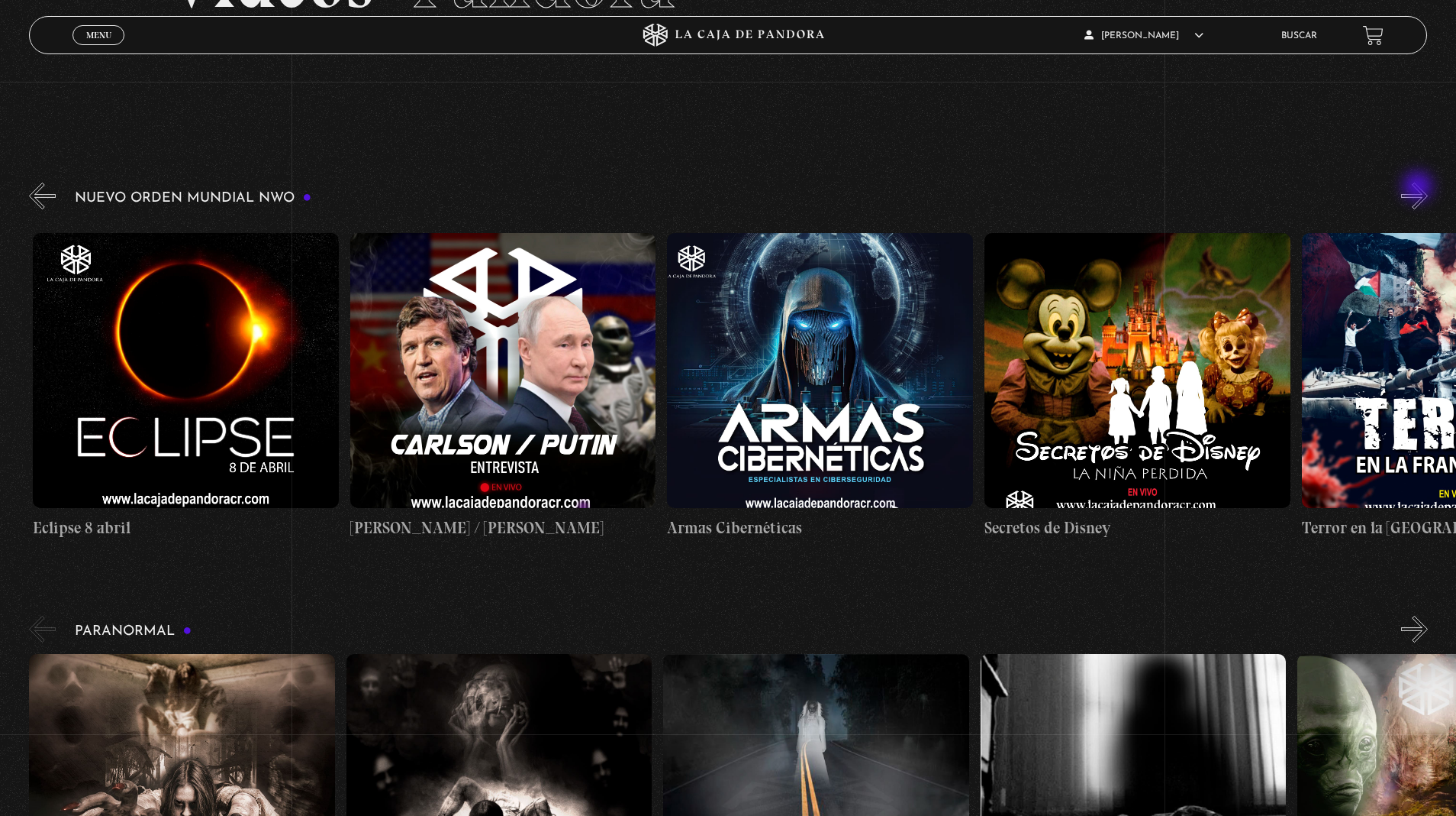
scroll to position [0, 5710]
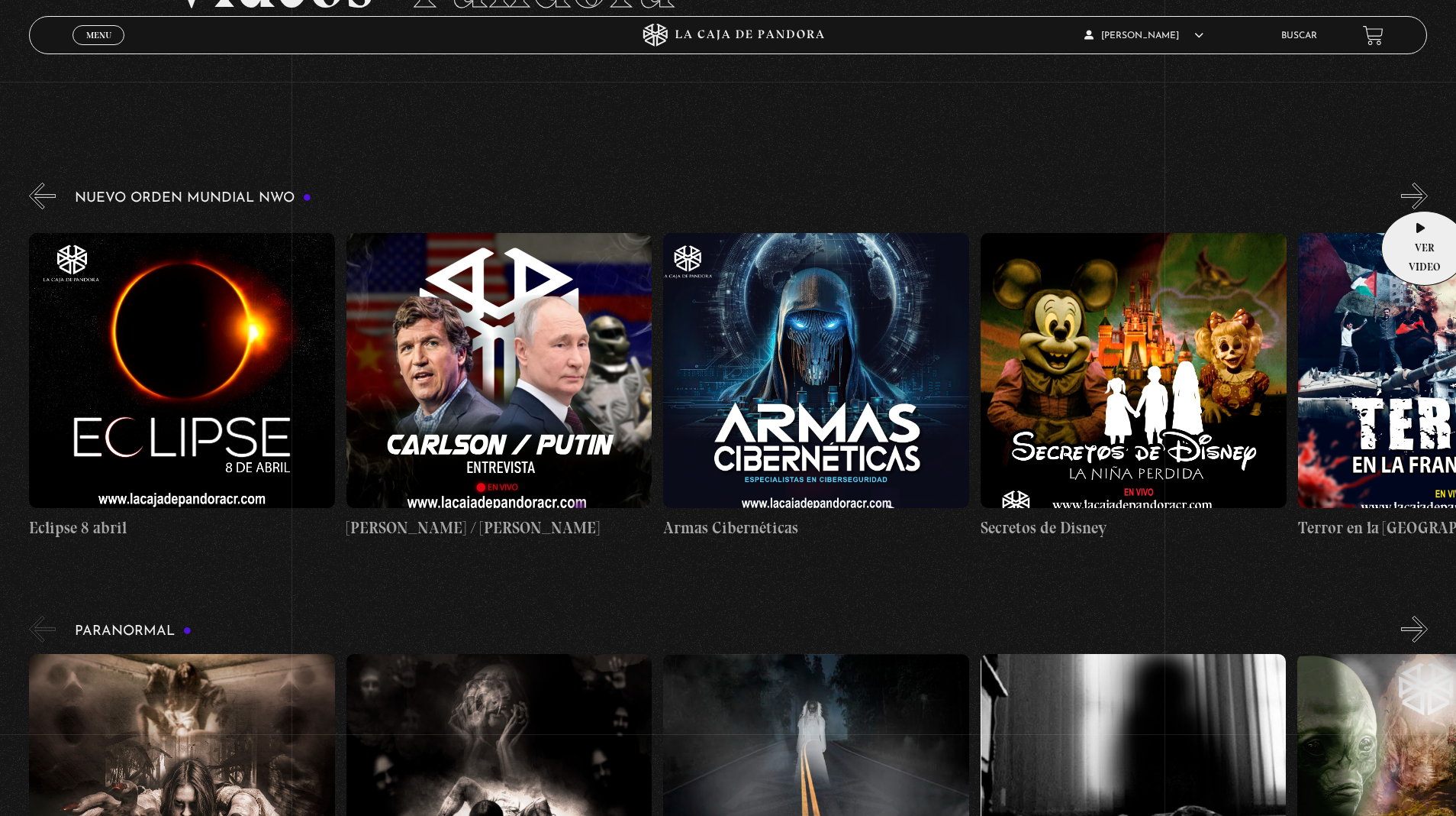
click at [1419, 203] on button "»" at bounding box center [1415, 195] width 27 height 27
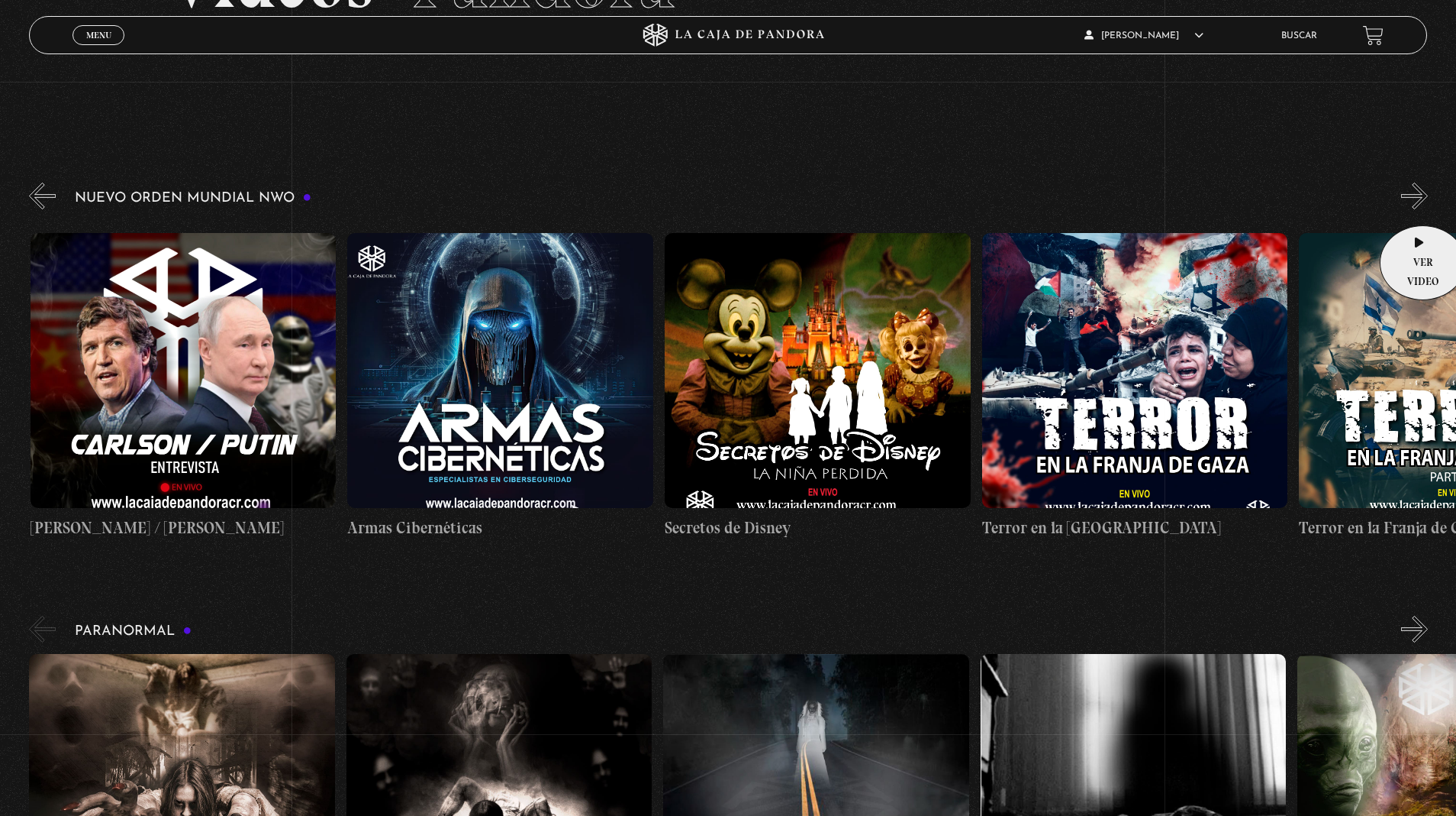
scroll to position [0, 6027]
click at [1419, 201] on button "»" at bounding box center [1415, 195] width 27 height 27
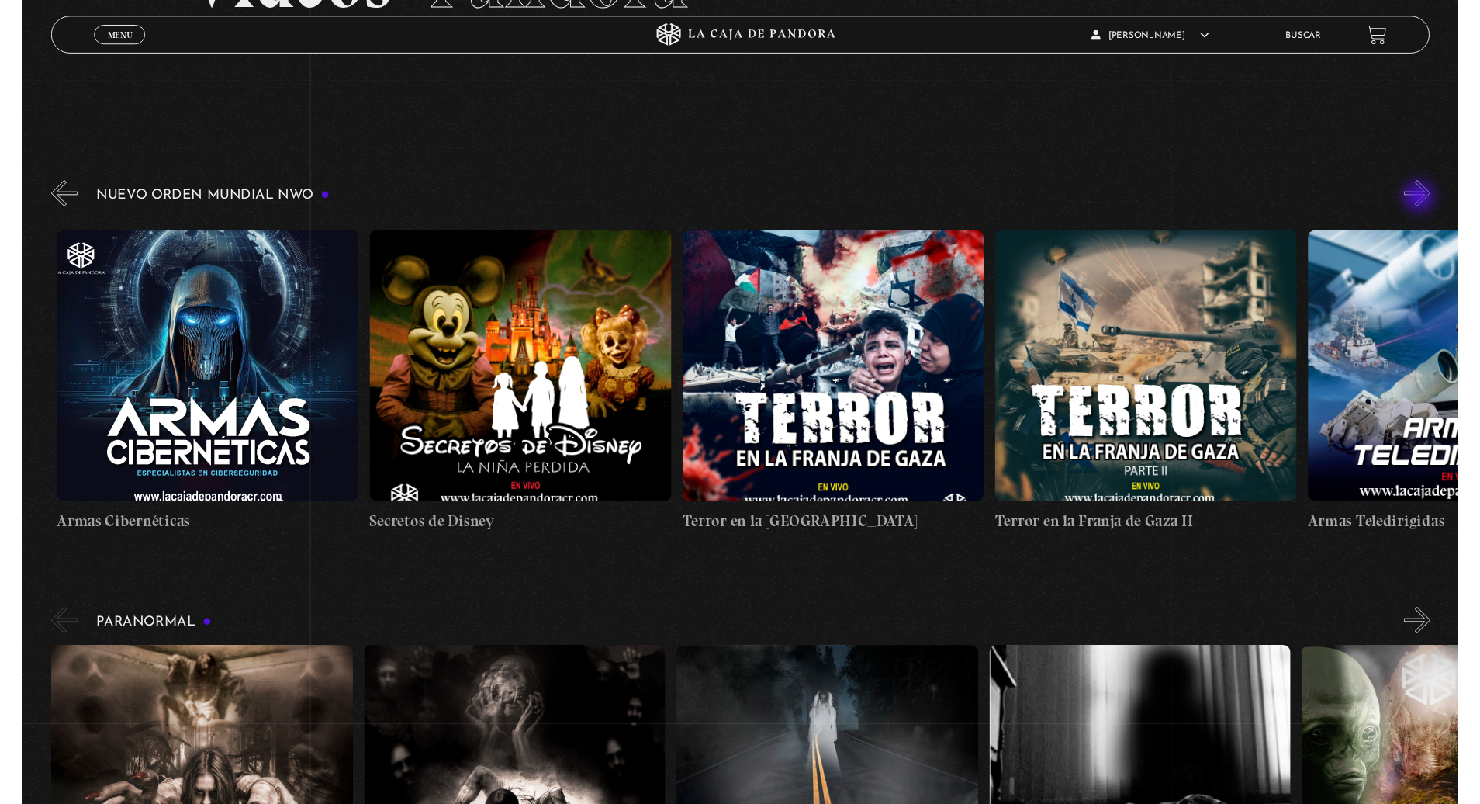
scroll to position [0, 6449]
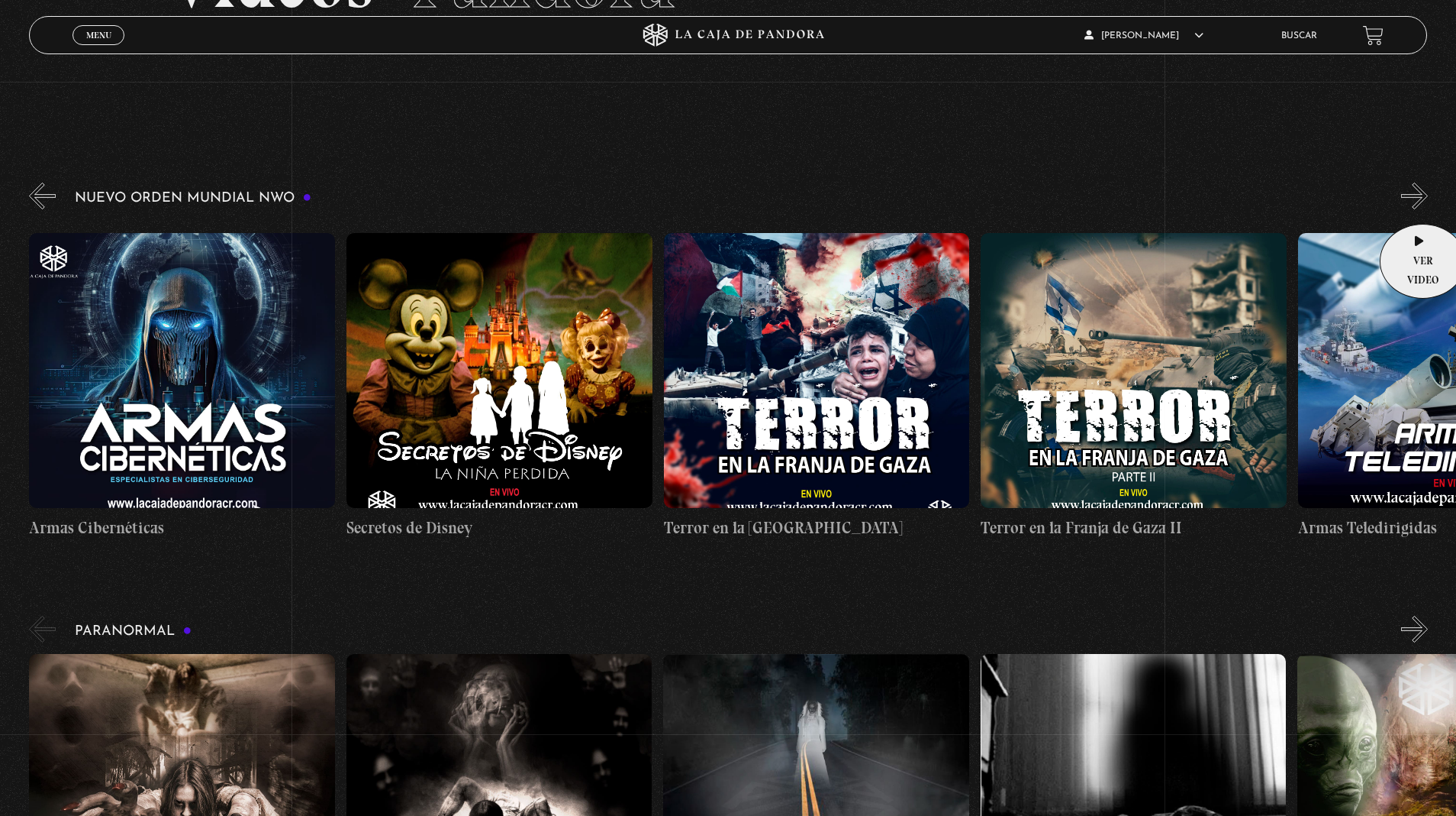
click at [531, 335] on figure at bounding box center [499, 370] width 306 height 275
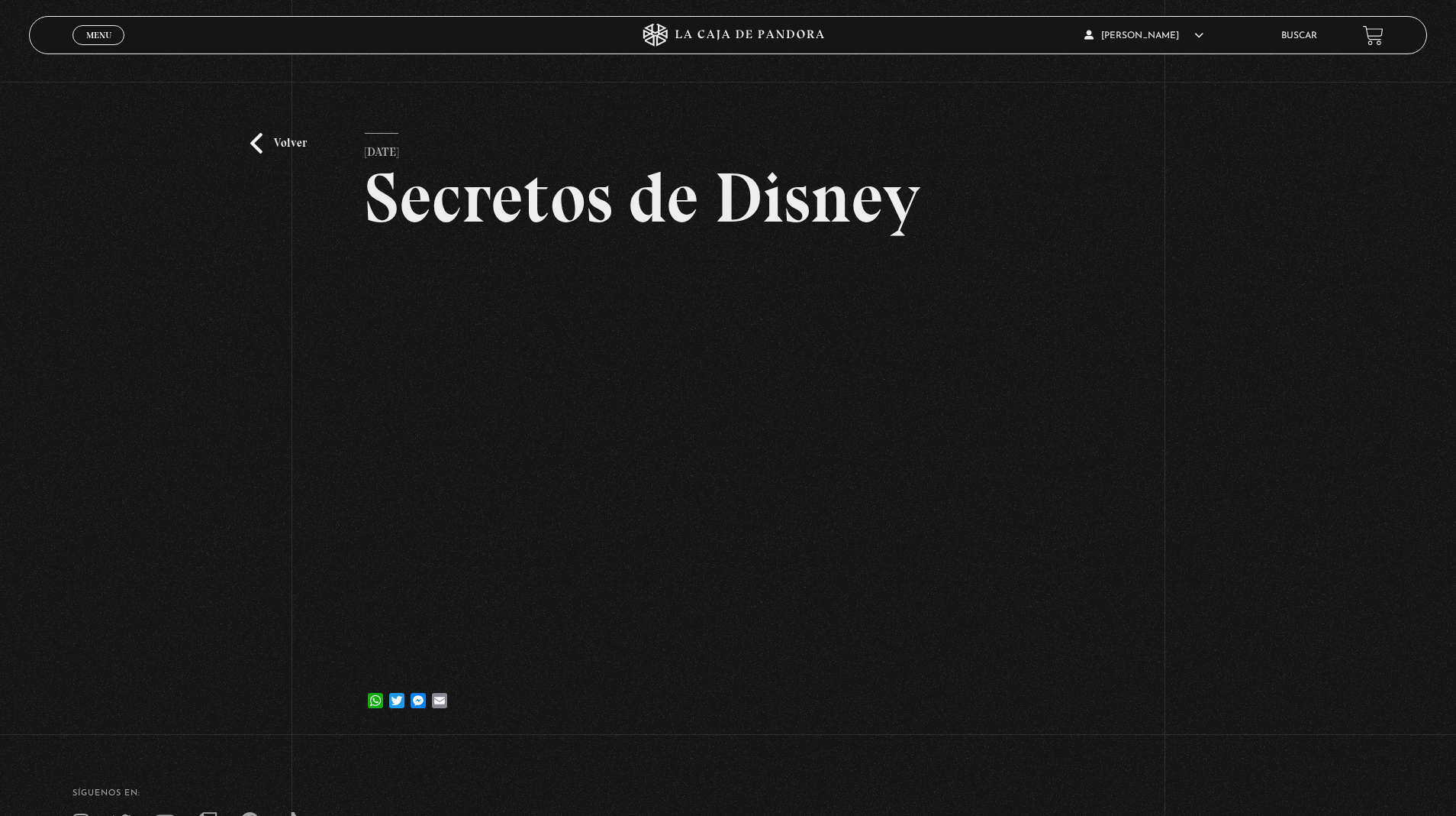
scroll to position [92, 0]
